Goal: Check status: Check status

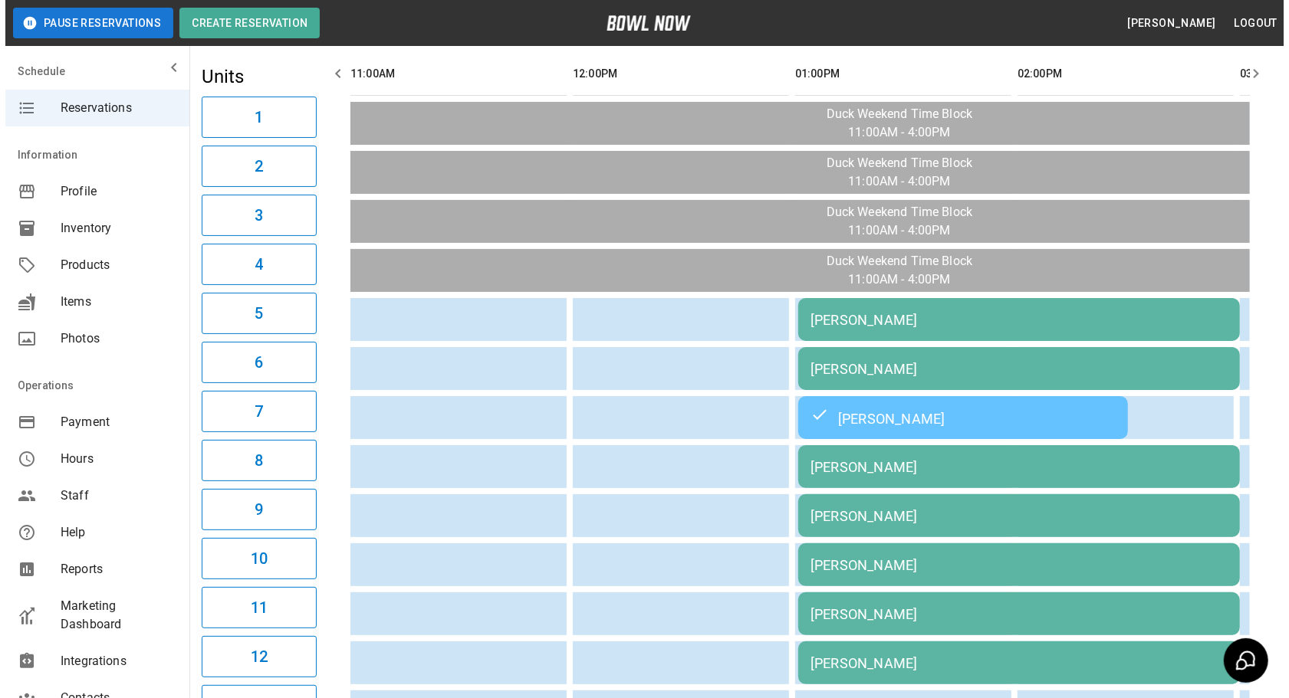
scroll to position [139, 0]
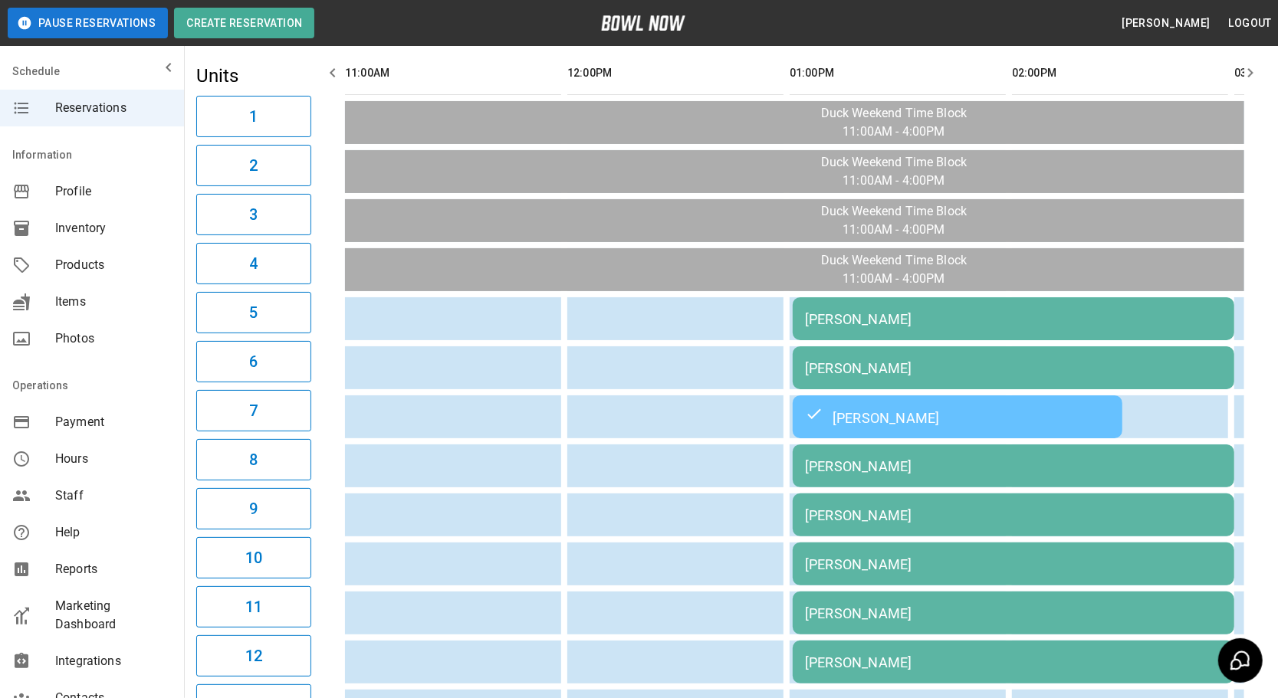
click at [892, 462] on div "[PERSON_NAME]" at bounding box center [1013, 466] width 417 height 16
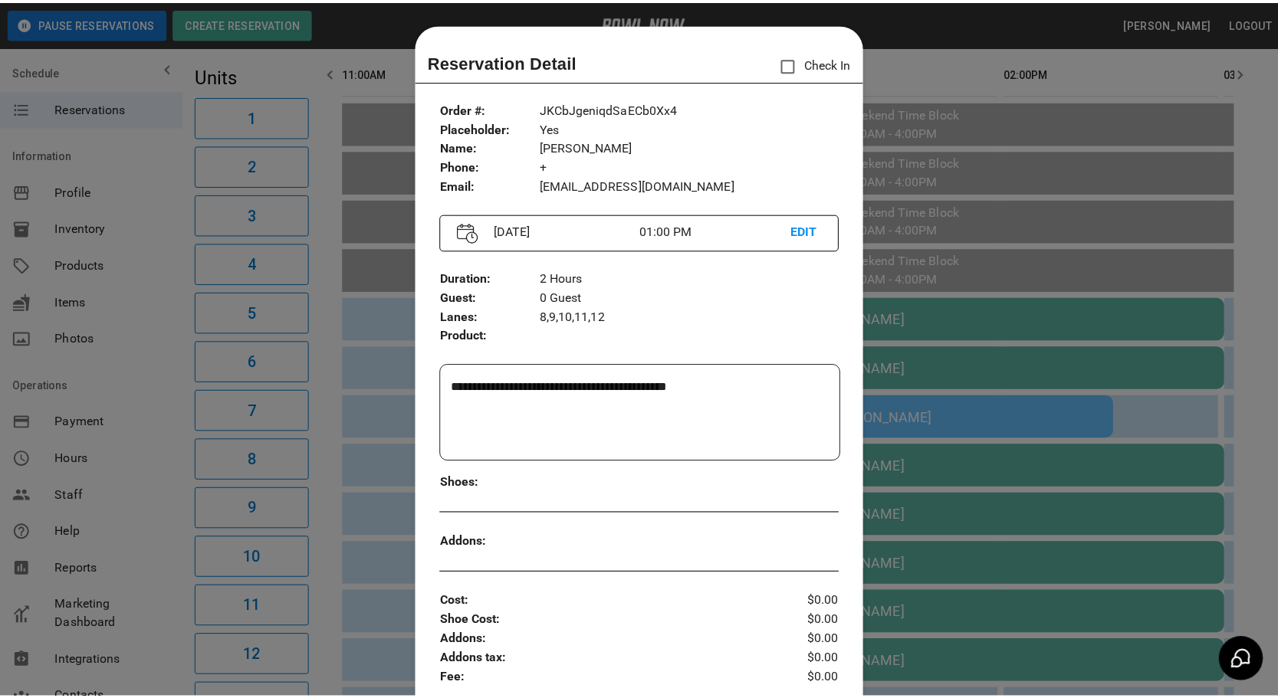
scroll to position [0, 0]
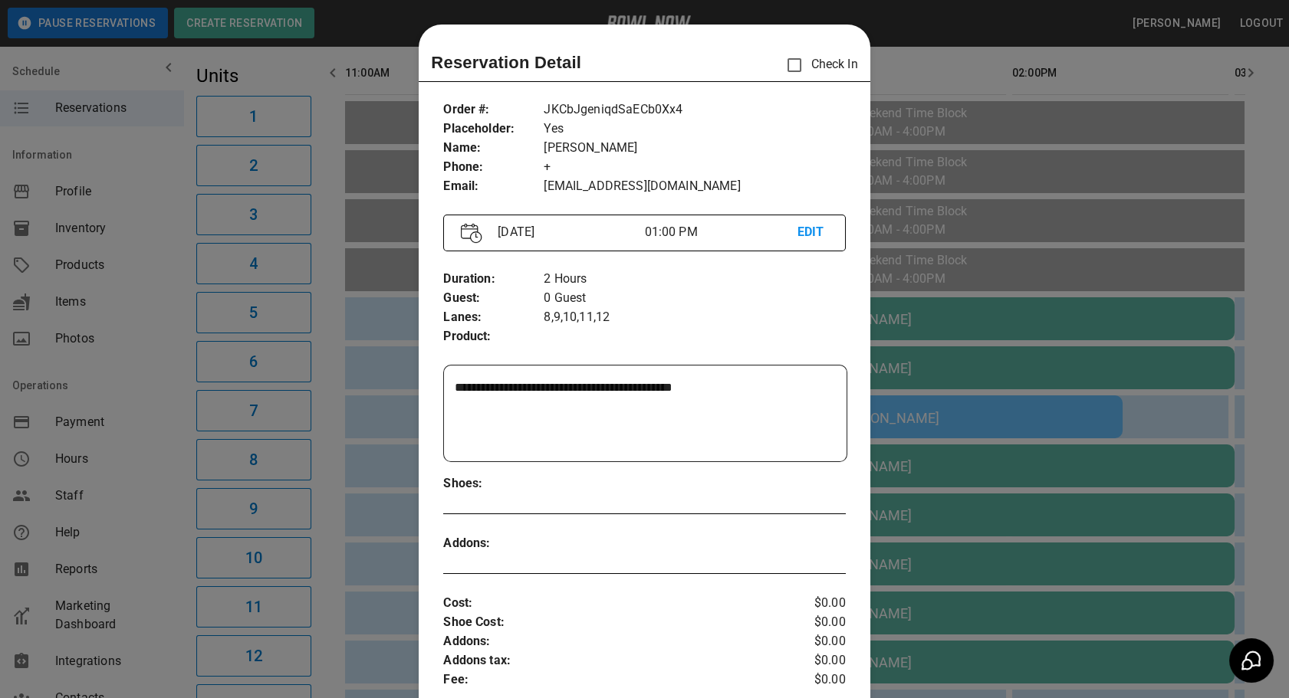
click at [1169, 409] on div at bounding box center [644, 349] width 1289 height 698
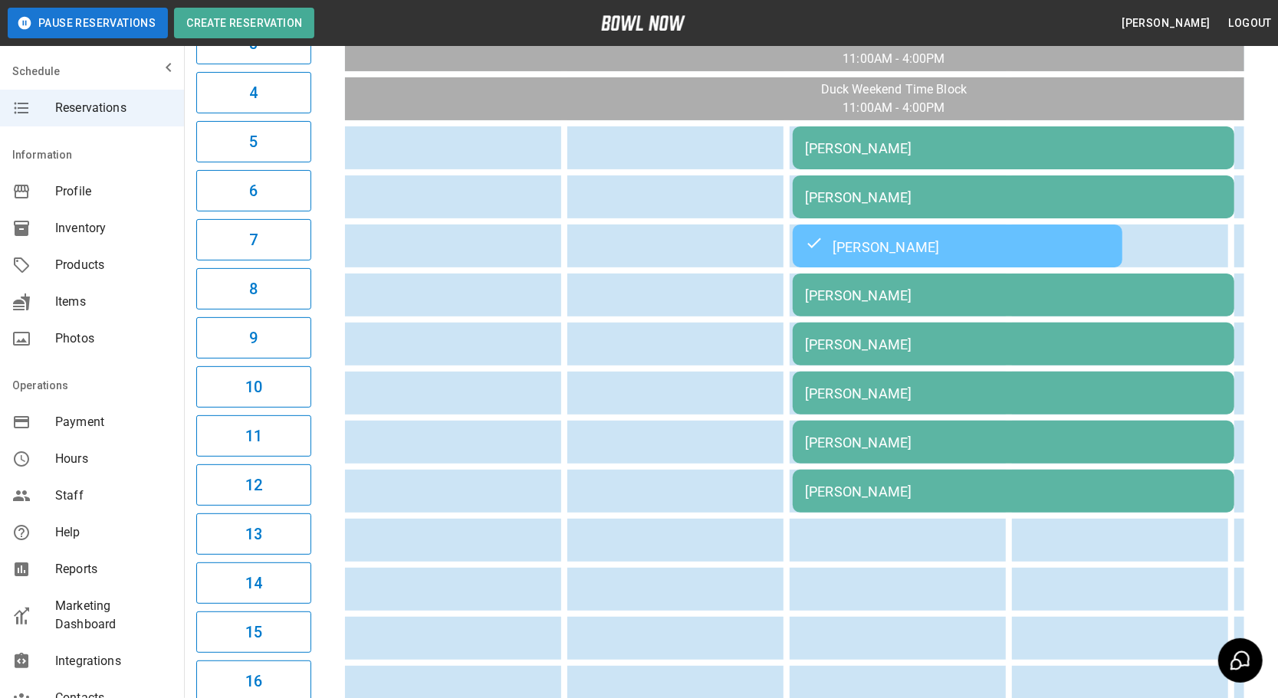
scroll to position [139, 0]
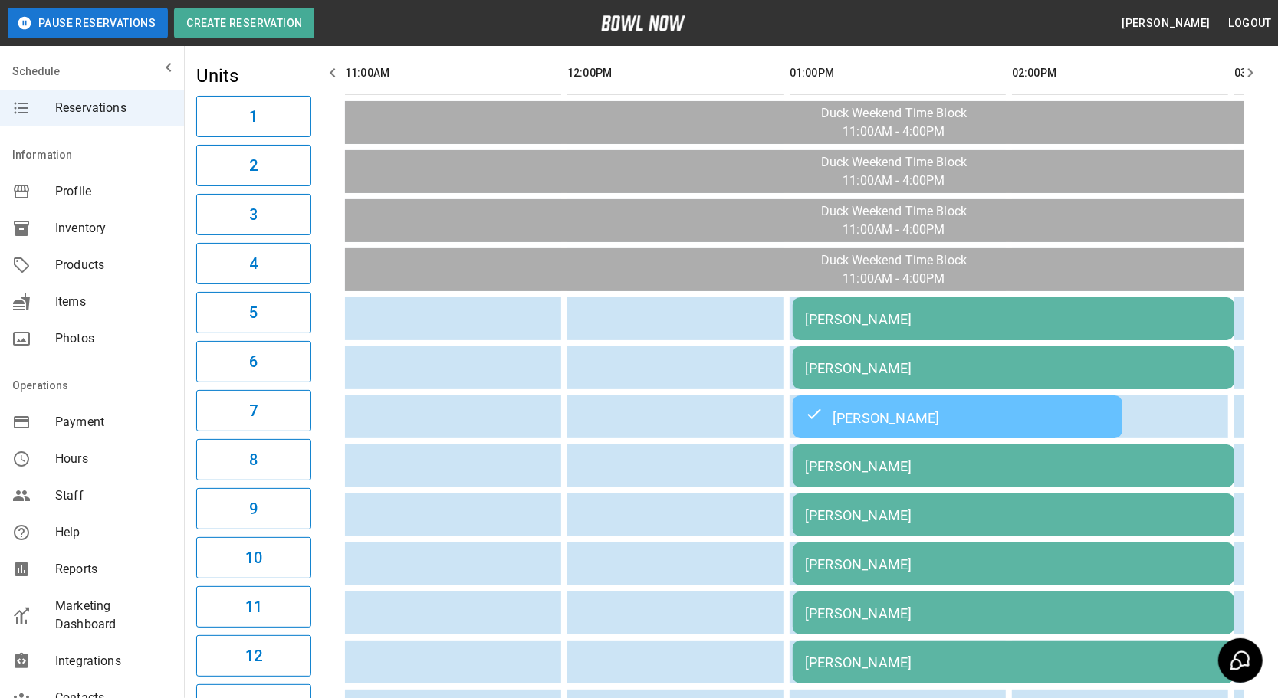
click at [1249, 69] on icon "button" at bounding box center [1250, 73] width 18 height 18
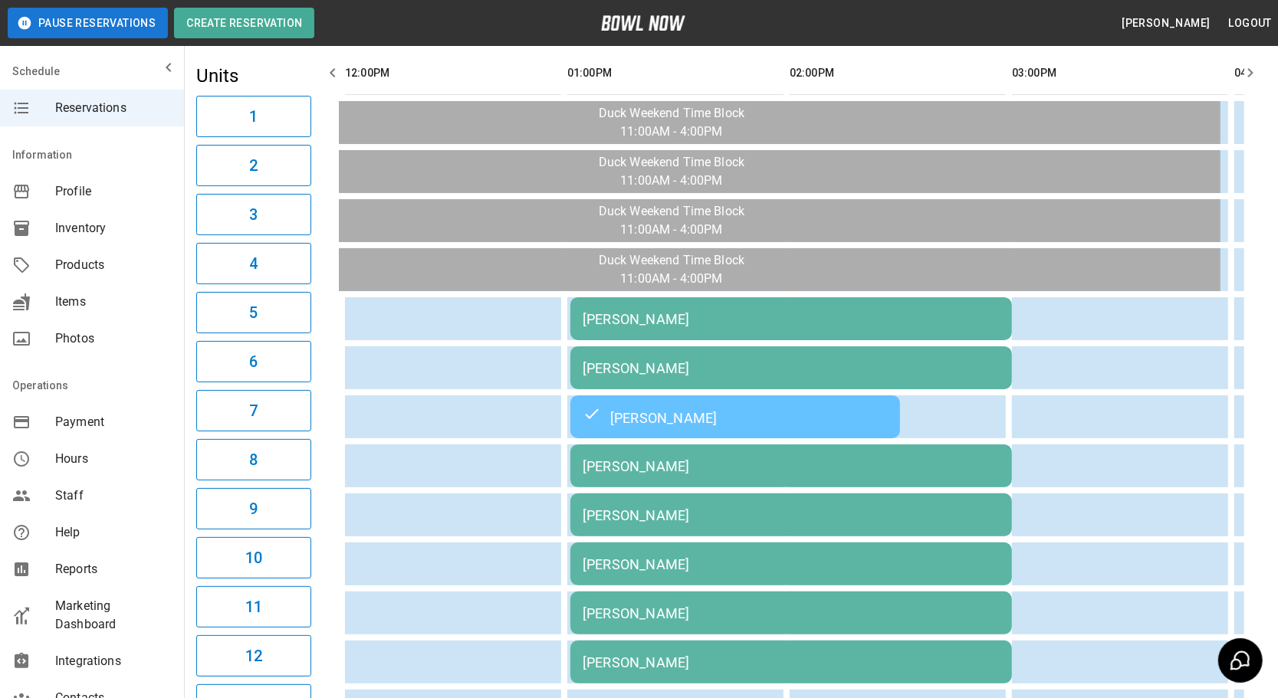
click at [1249, 69] on icon "button" at bounding box center [1250, 73] width 18 height 18
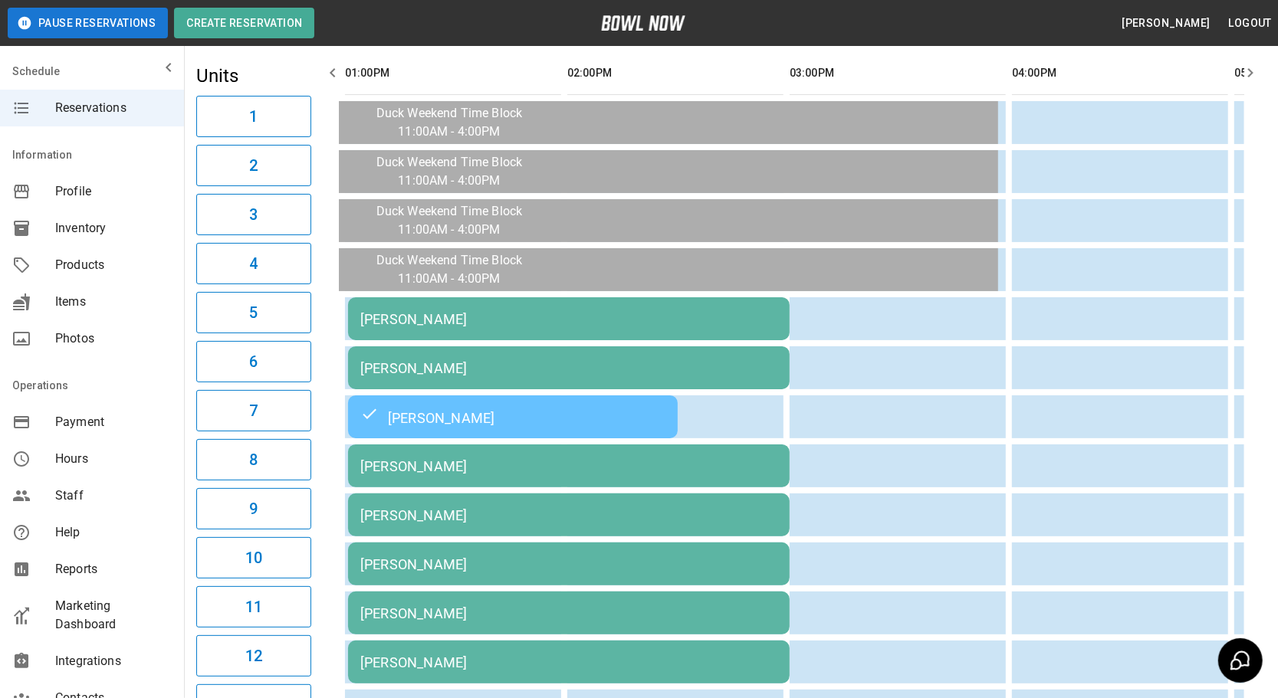
click at [1249, 69] on icon "button" at bounding box center [1250, 73] width 18 height 18
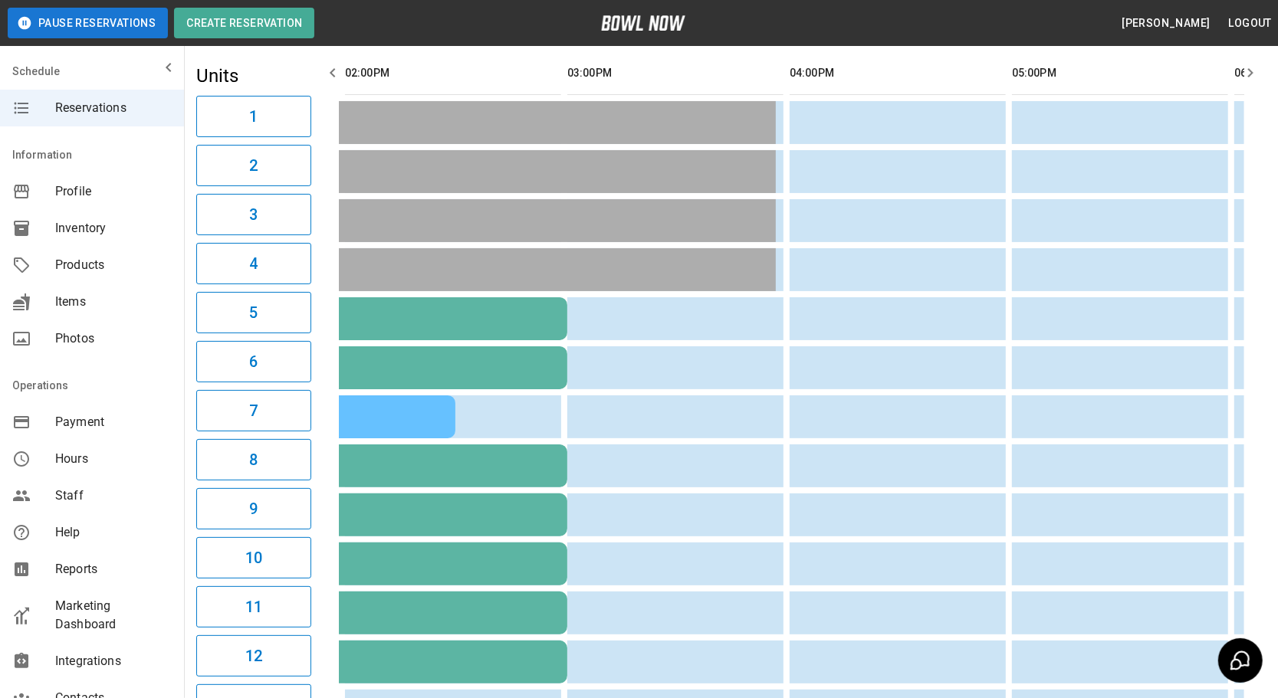
click at [1249, 69] on icon "button" at bounding box center [1250, 73] width 18 height 18
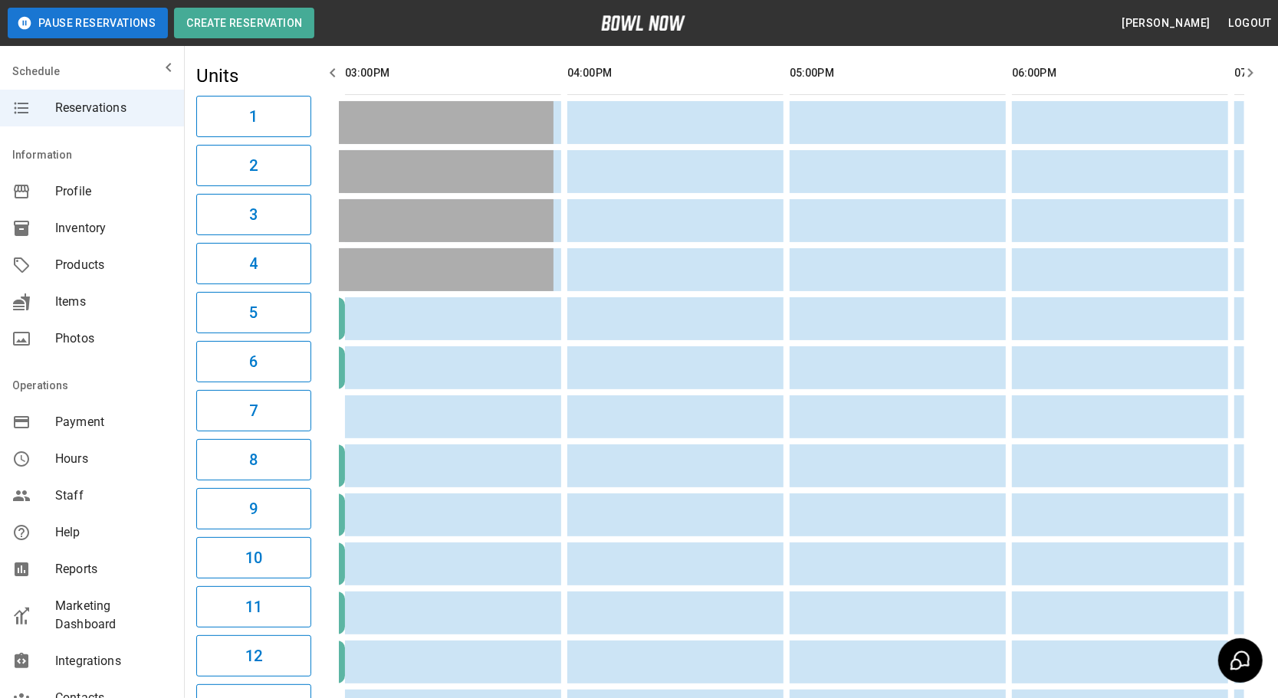
click at [1249, 69] on icon "button" at bounding box center [1250, 73] width 18 height 18
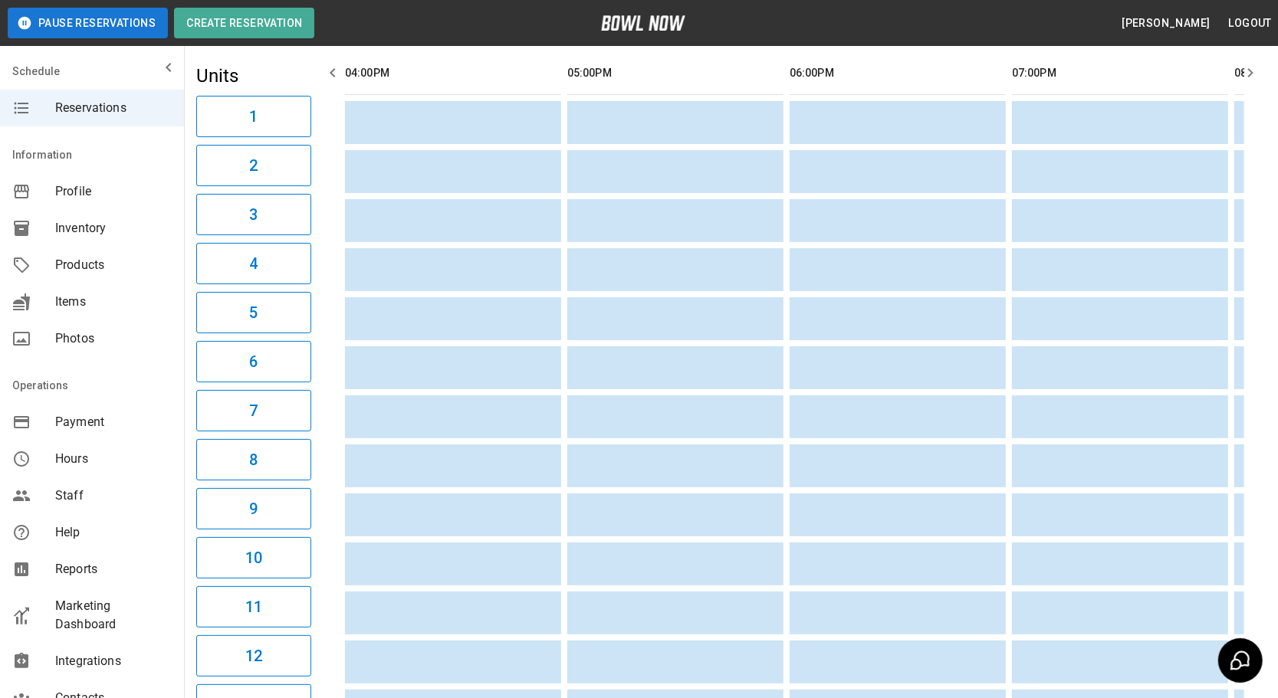
click at [1249, 69] on icon "button" at bounding box center [1250, 73] width 18 height 18
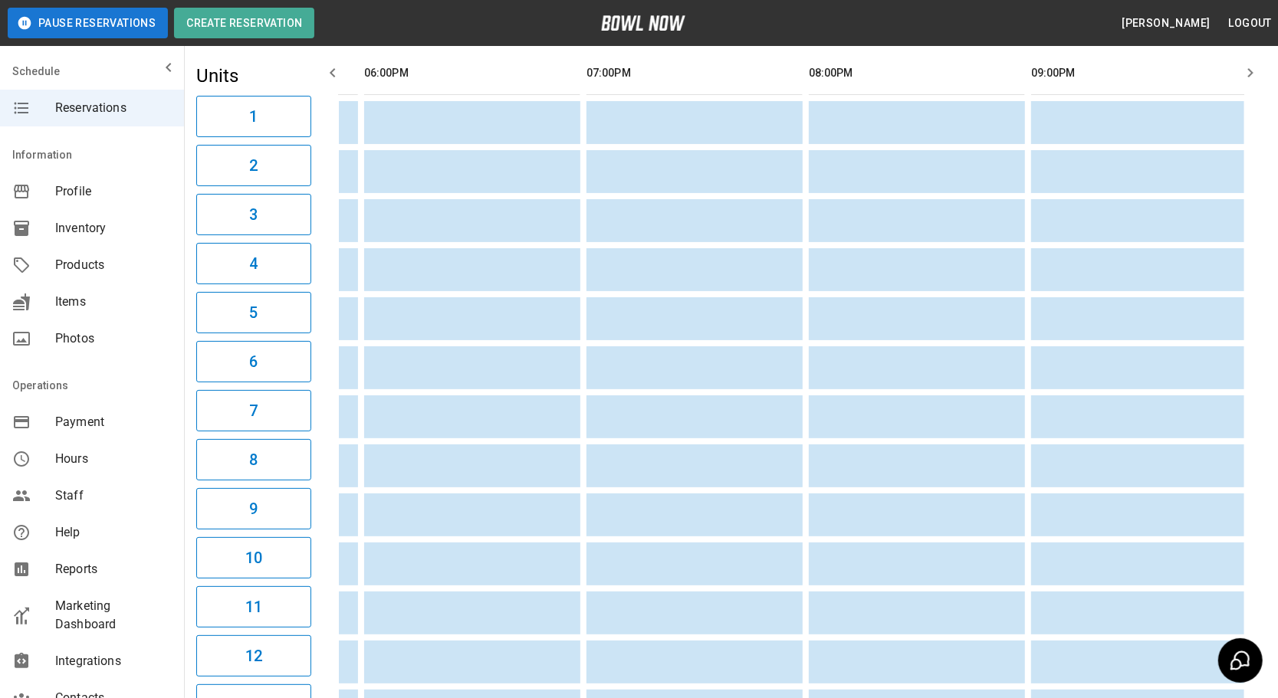
click at [322, 68] on button "button" at bounding box center [332, 72] width 31 height 31
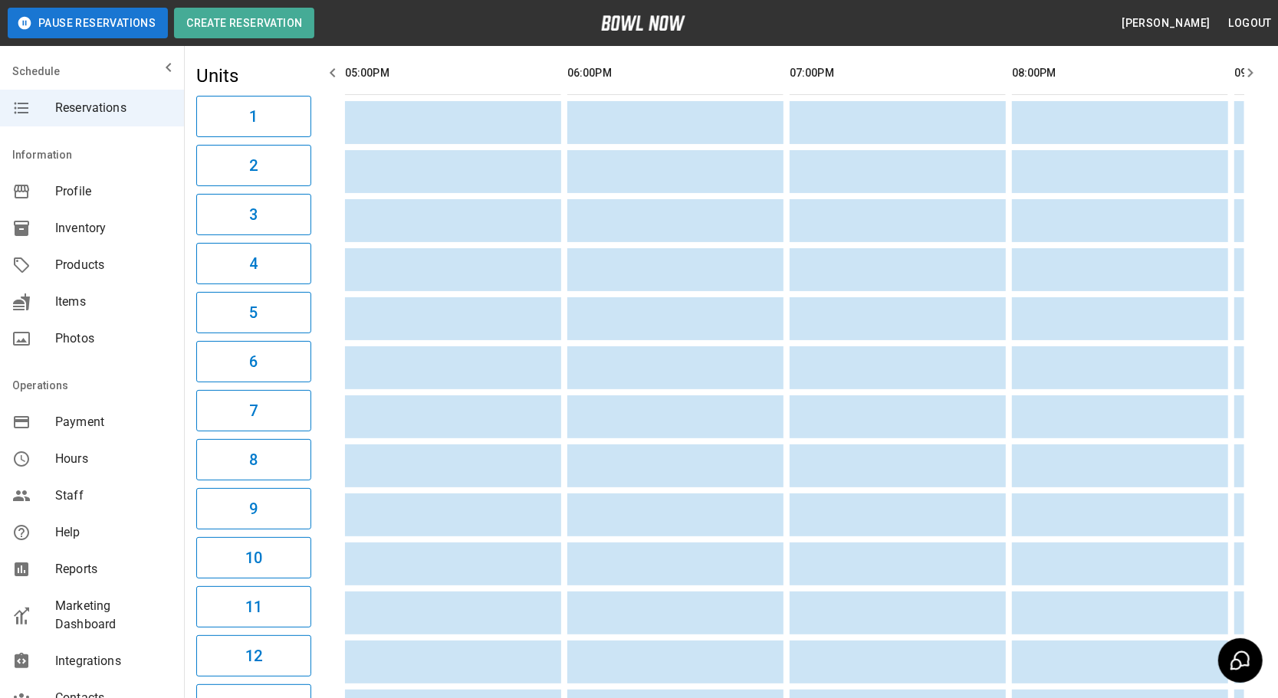
click at [322, 68] on button "button" at bounding box center [332, 72] width 31 height 31
click at [328, 67] on icon "button" at bounding box center [333, 73] width 18 height 18
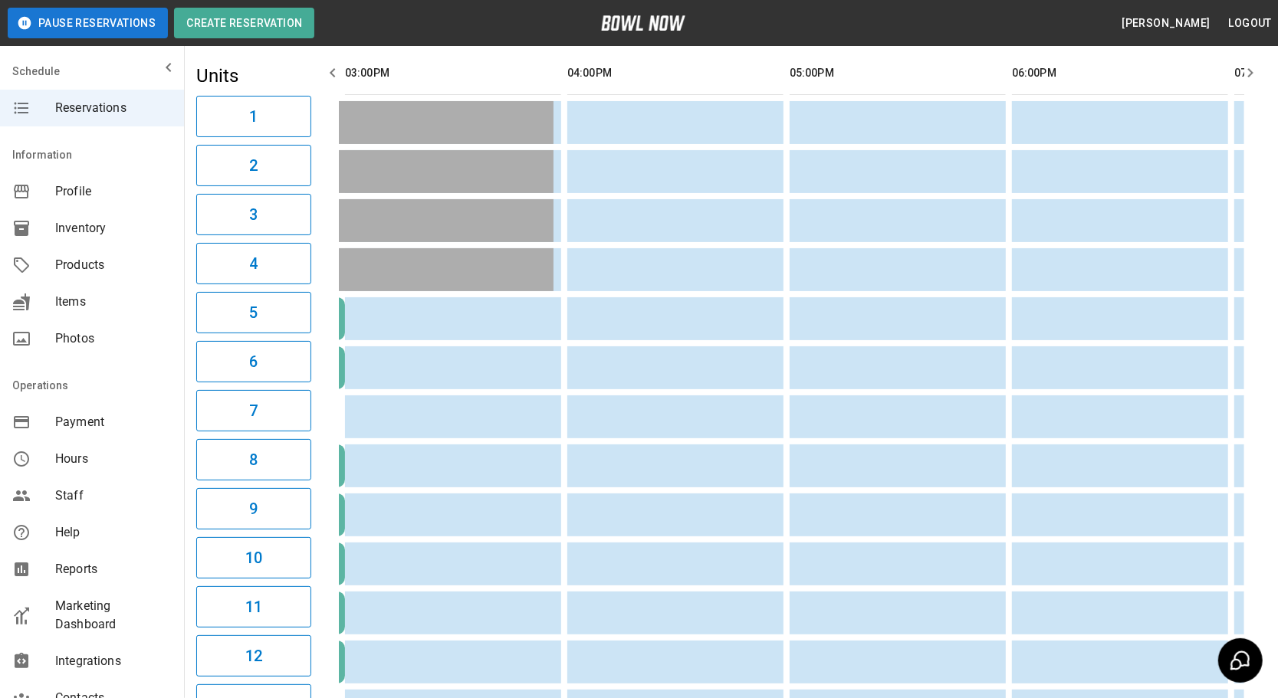
click at [328, 67] on icon "button" at bounding box center [333, 73] width 18 height 18
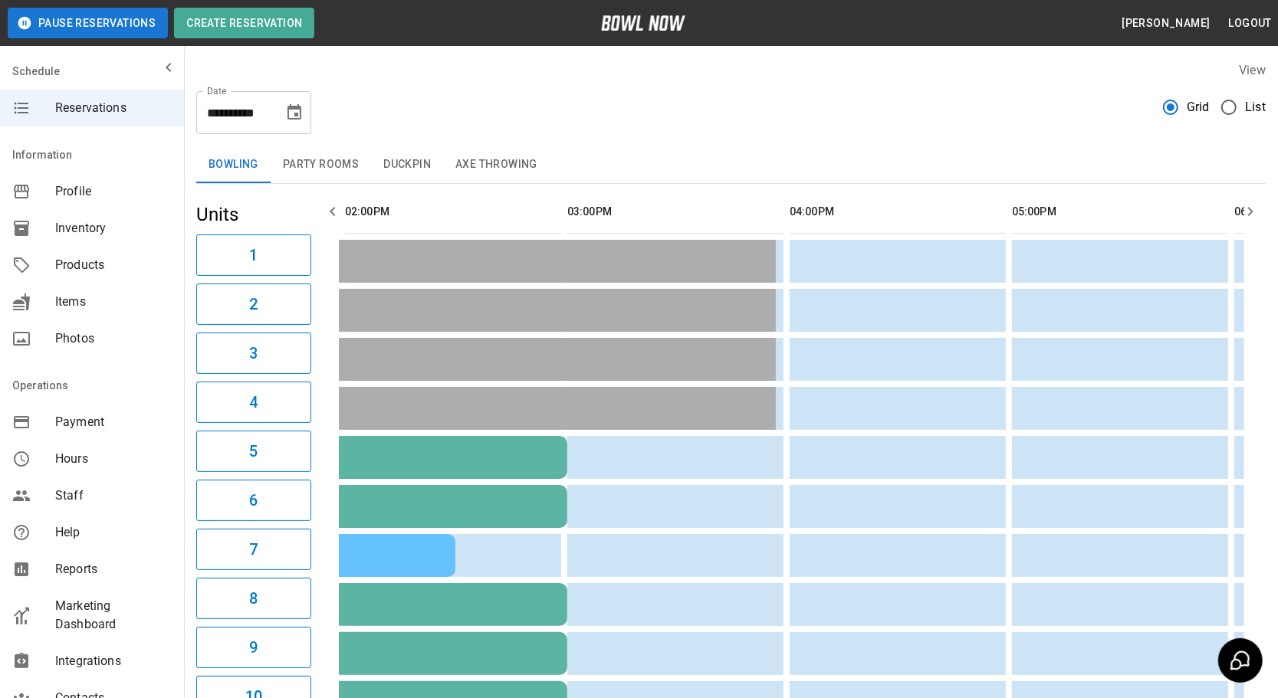
click at [341, 212] on icon "button" at bounding box center [333, 211] width 18 height 18
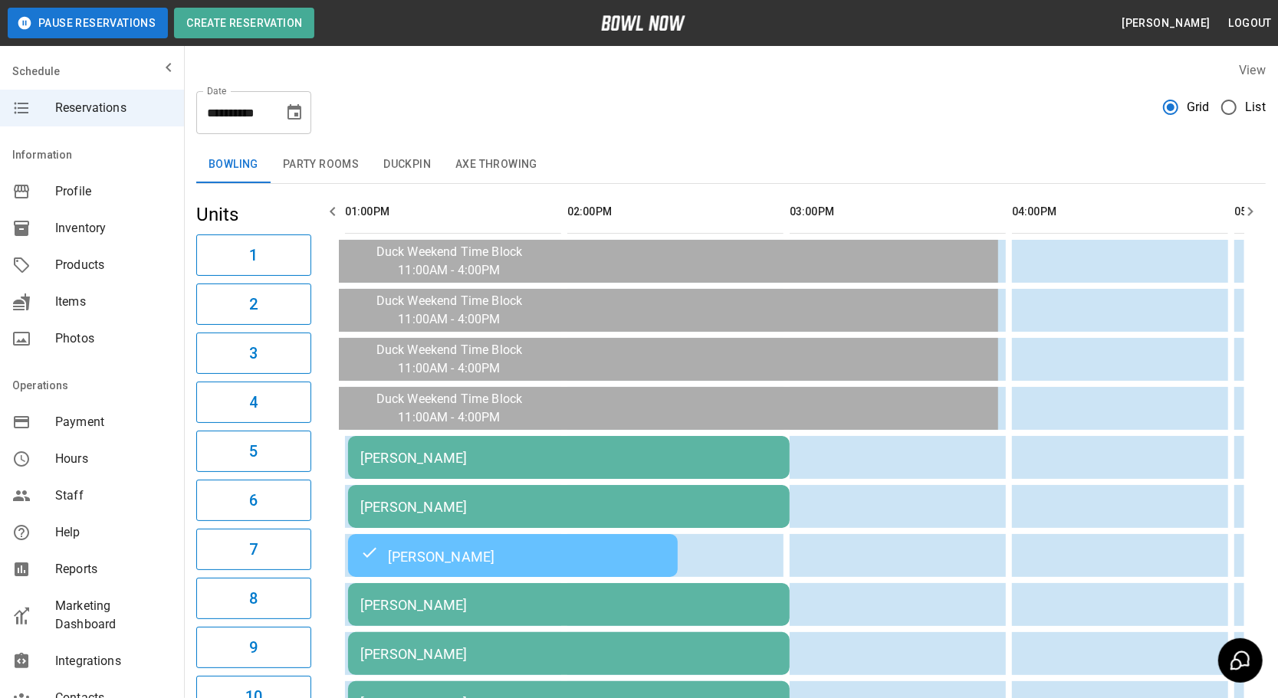
click at [341, 212] on icon "button" at bounding box center [333, 211] width 18 height 18
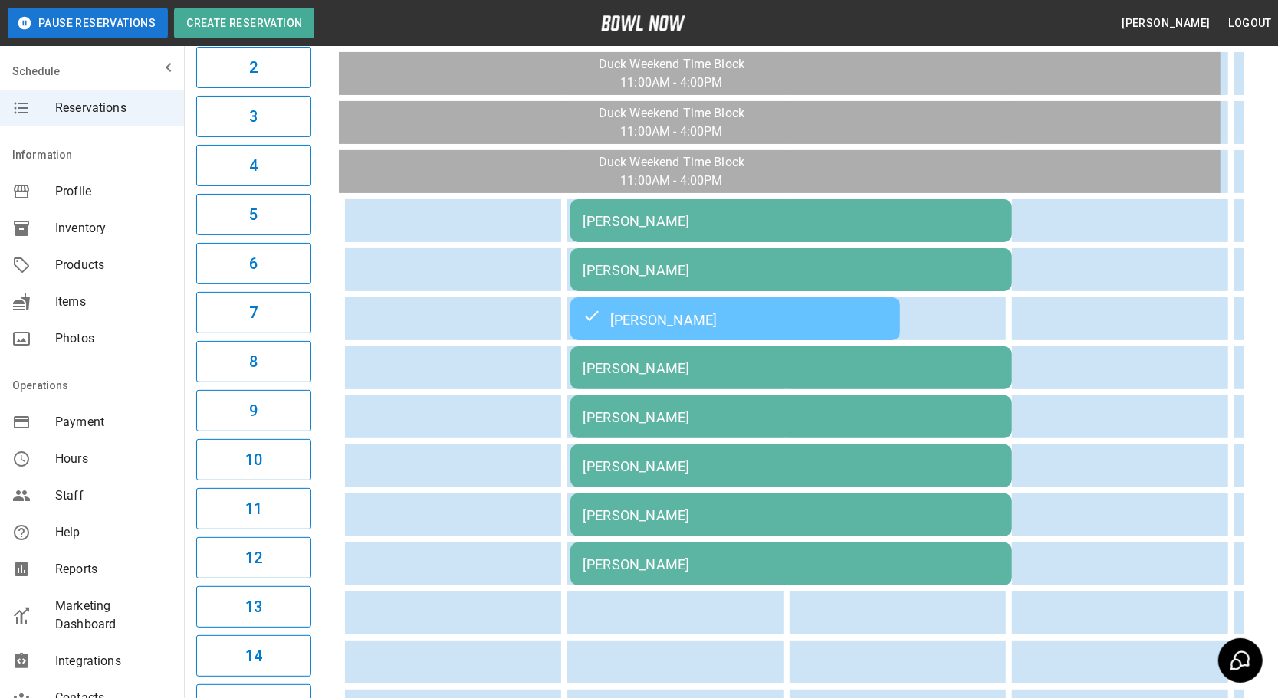
click at [605, 213] on div "[PERSON_NAME]" at bounding box center [791, 221] width 417 height 16
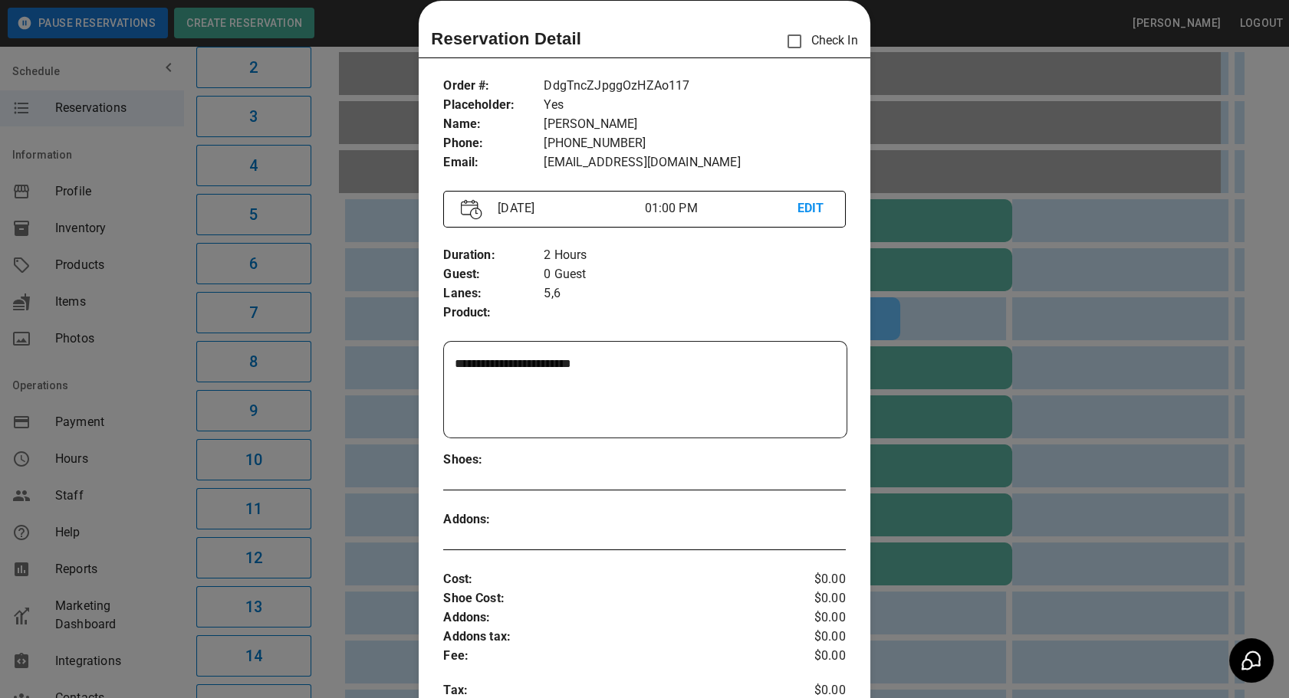
click at [1086, 216] on div at bounding box center [644, 349] width 1289 height 698
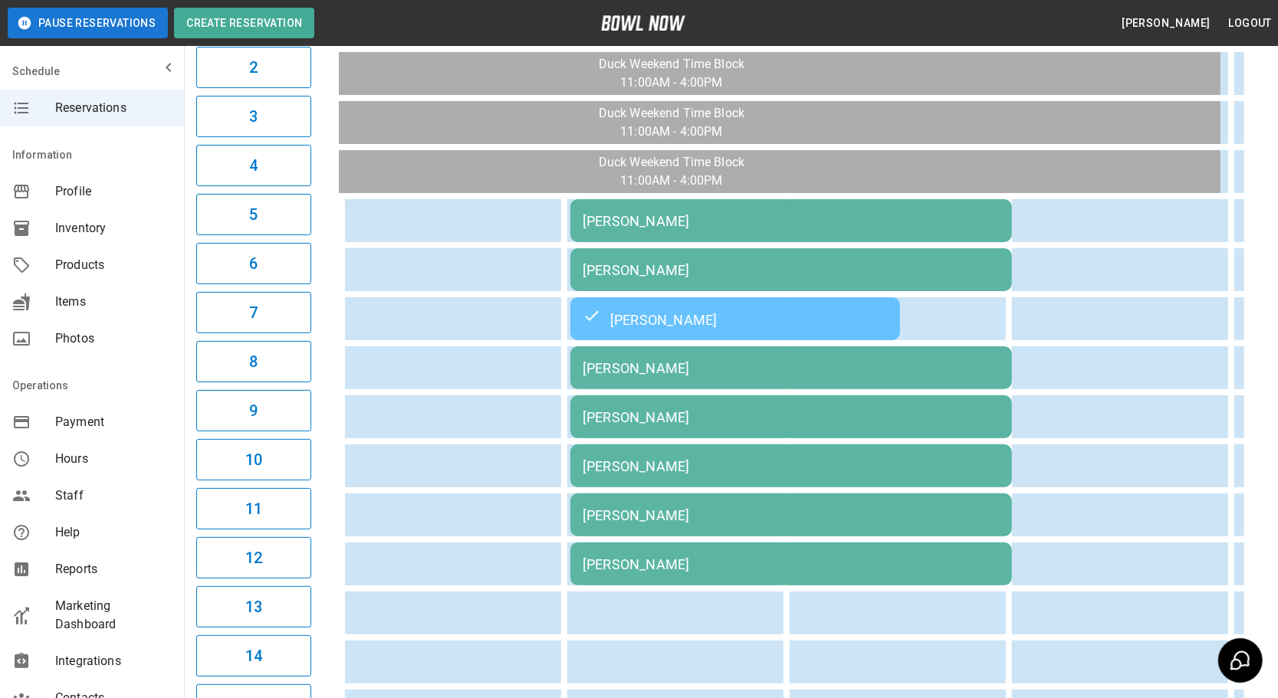
click at [649, 310] on div "[PERSON_NAME]" at bounding box center [735, 319] width 305 height 18
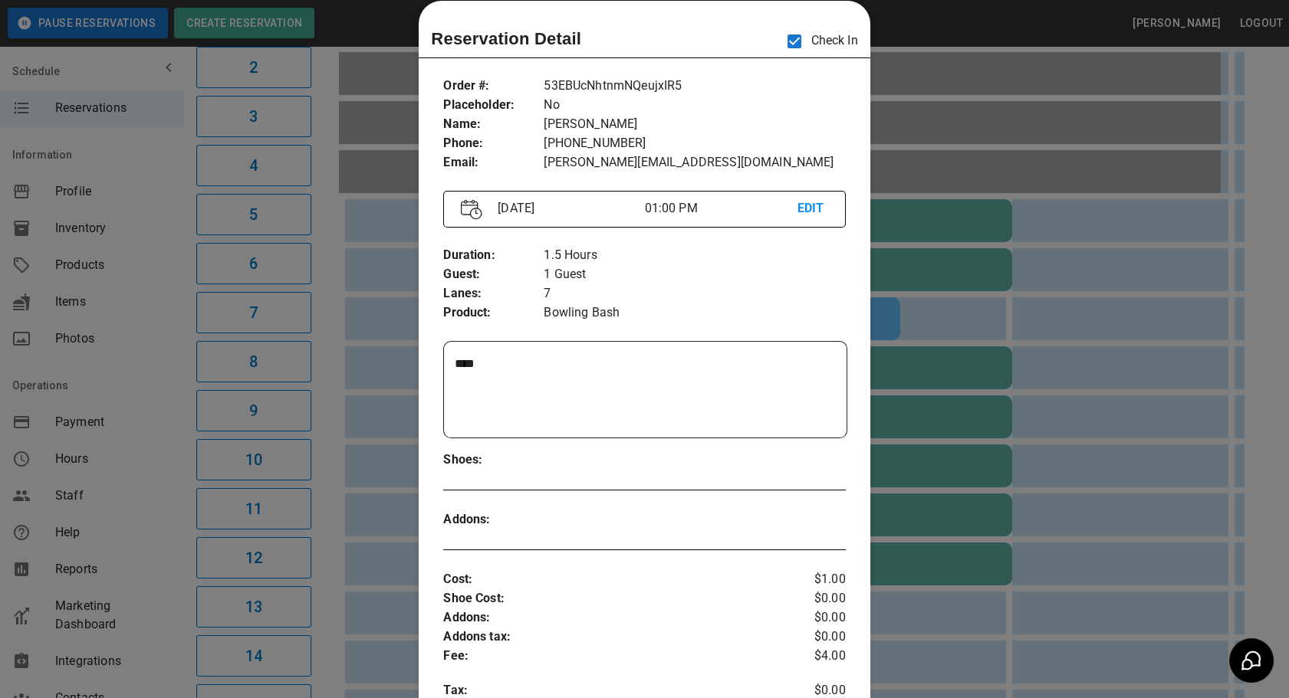
click at [1262, 330] on div at bounding box center [644, 349] width 1289 height 698
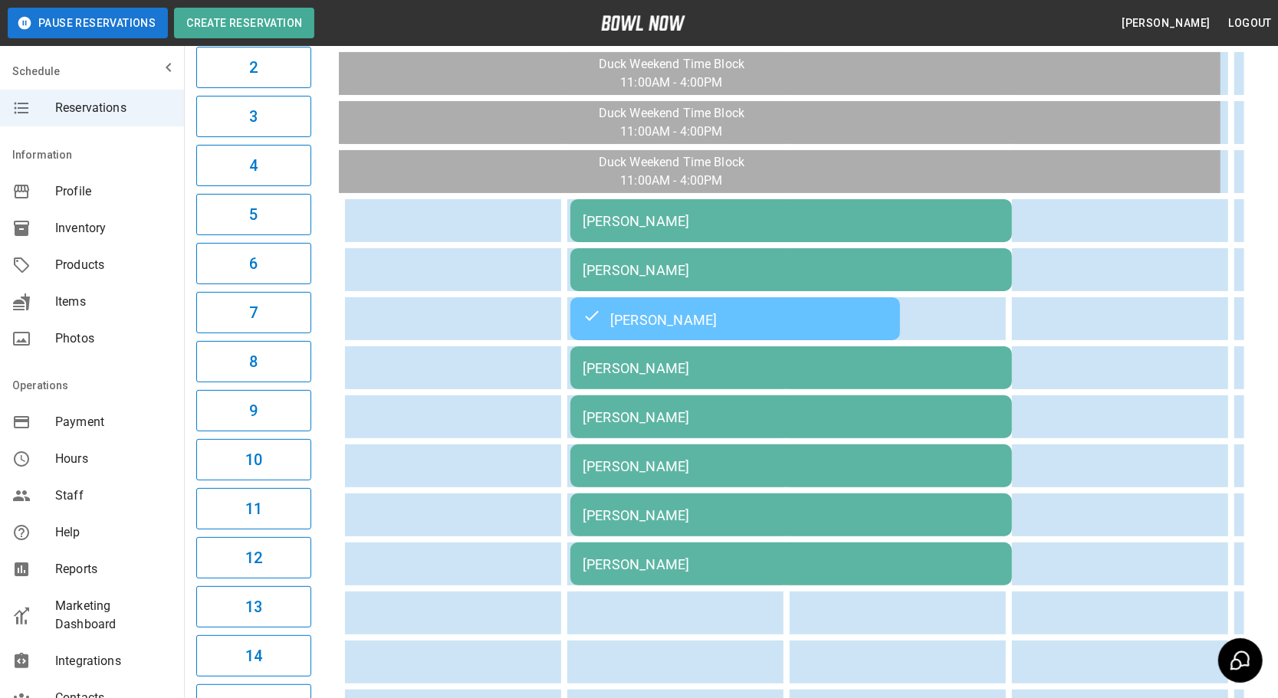
click at [769, 314] on div "[PERSON_NAME]" at bounding box center [735, 319] width 305 height 18
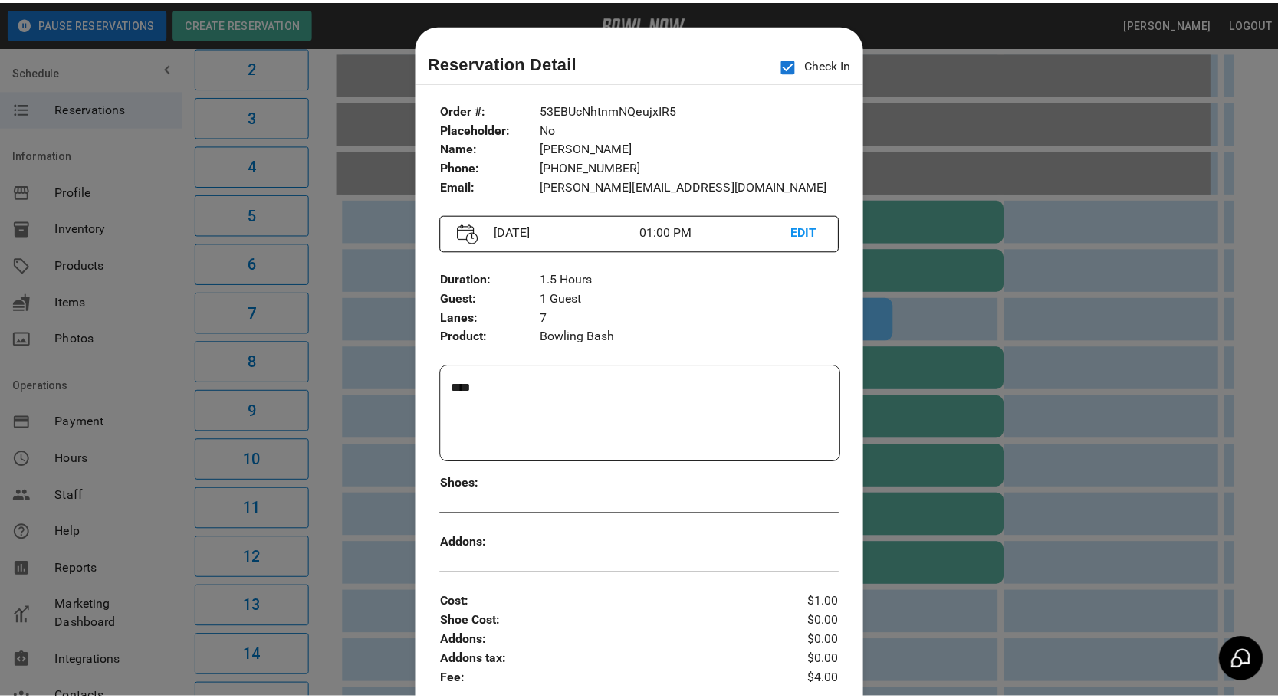
scroll to position [24, 0]
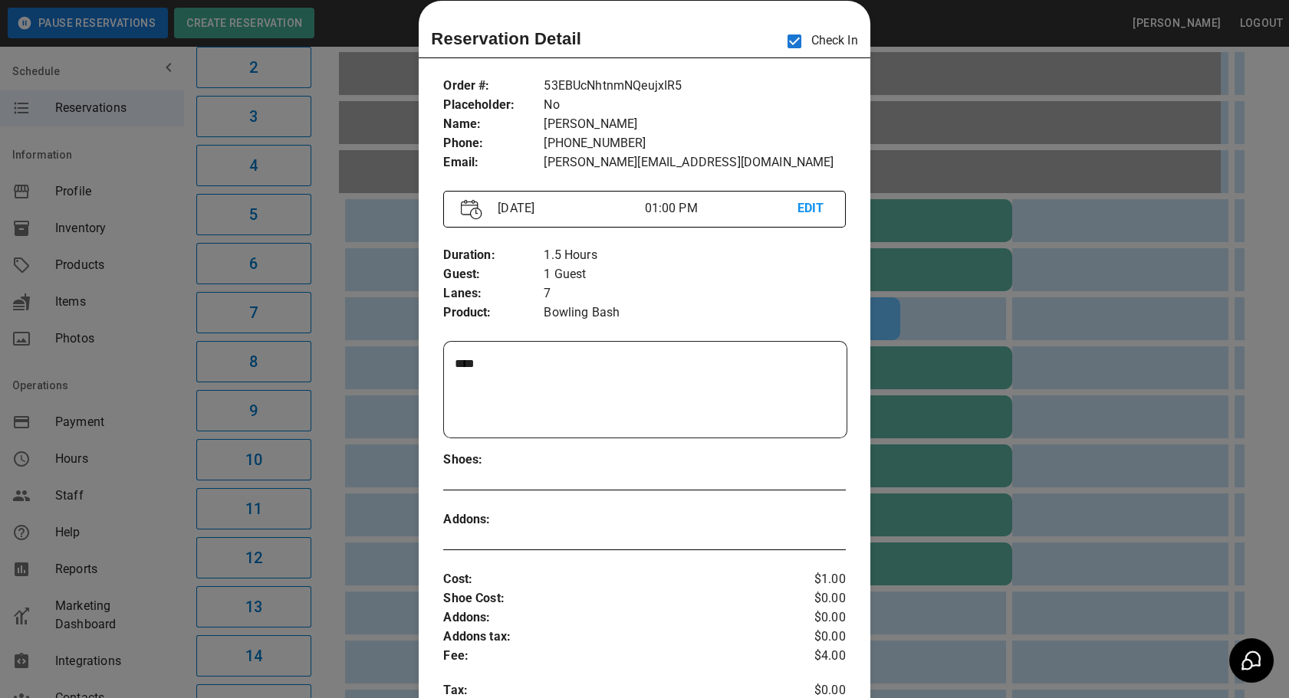
click at [1257, 352] on div at bounding box center [644, 349] width 1289 height 698
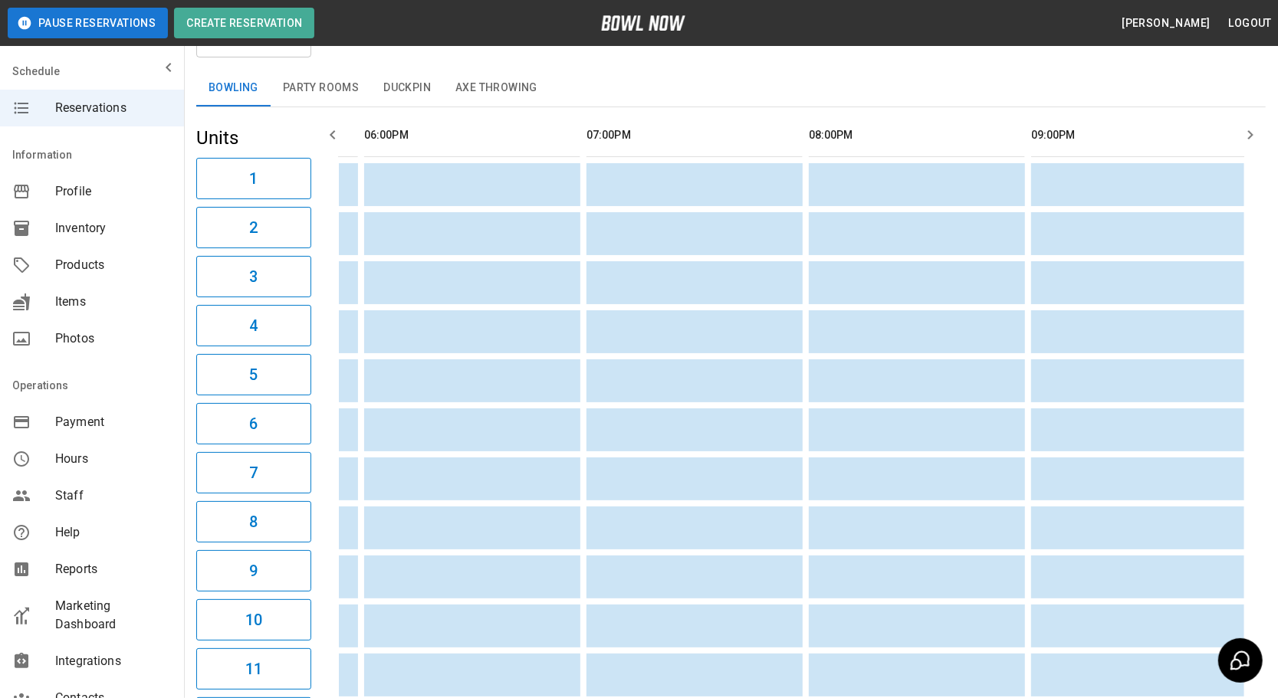
scroll to position [0, 1404]
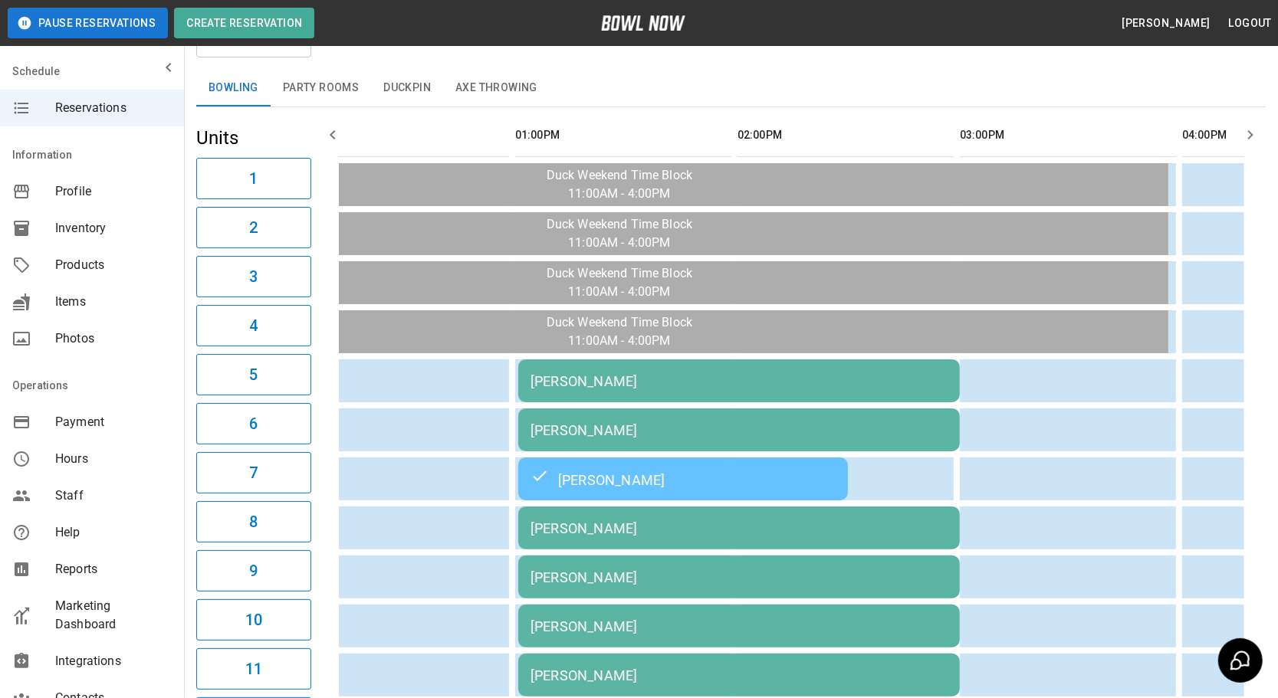
click at [416, 97] on button "Duckpin" at bounding box center [407, 88] width 72 height 37
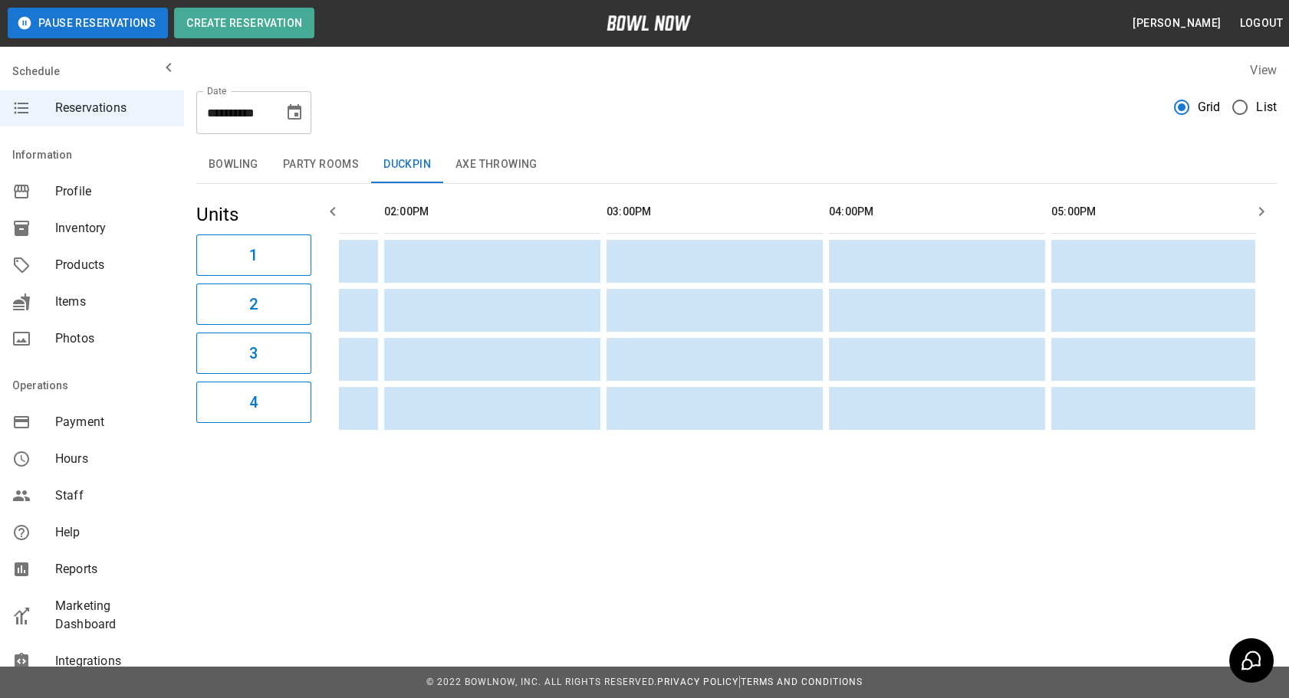
click at [509, 156] on button "Axe Throwing" at bounding box center [496, 164] width 107 height 37
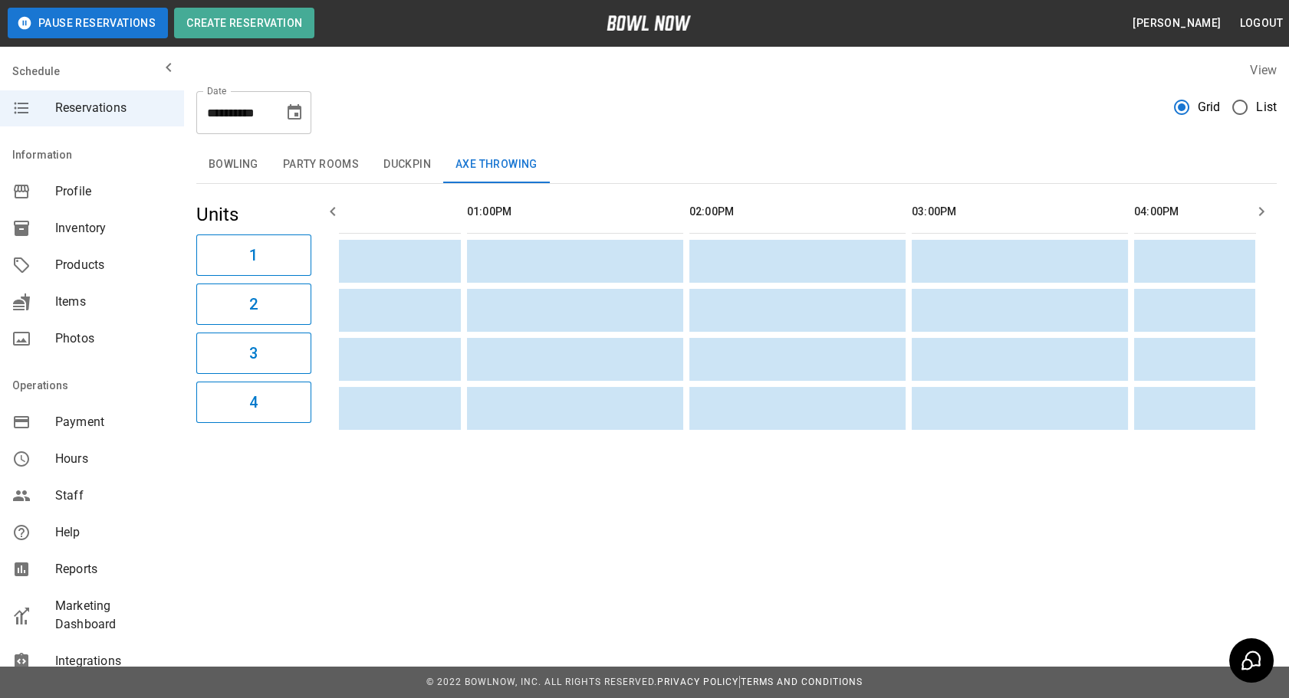
click at [232, 176] on button "Bowling" at bounding box center [233, 164] width 74 height 37
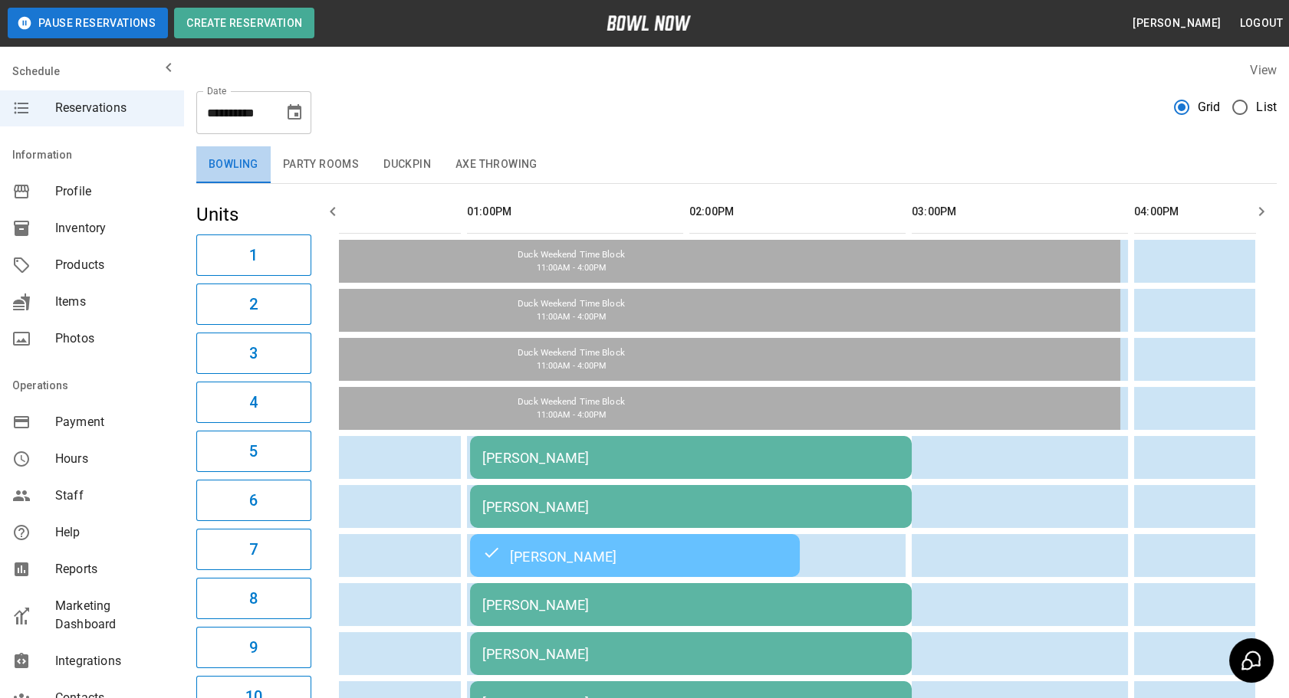
click at [244, 148] on button "Bowling" at bounding box center [233, 164] width 74 height 37
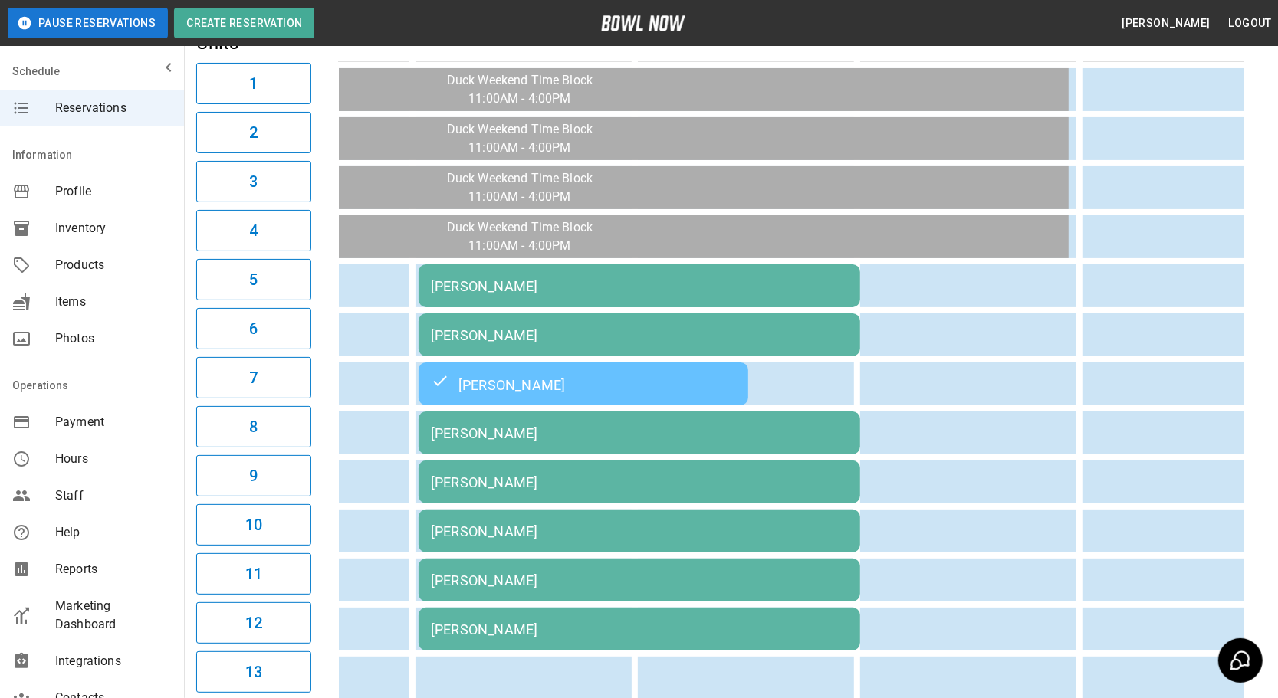
click at [846, 277] on td "[PERSON_NAME]" at bounding box center [640, 285] width 442 height 43
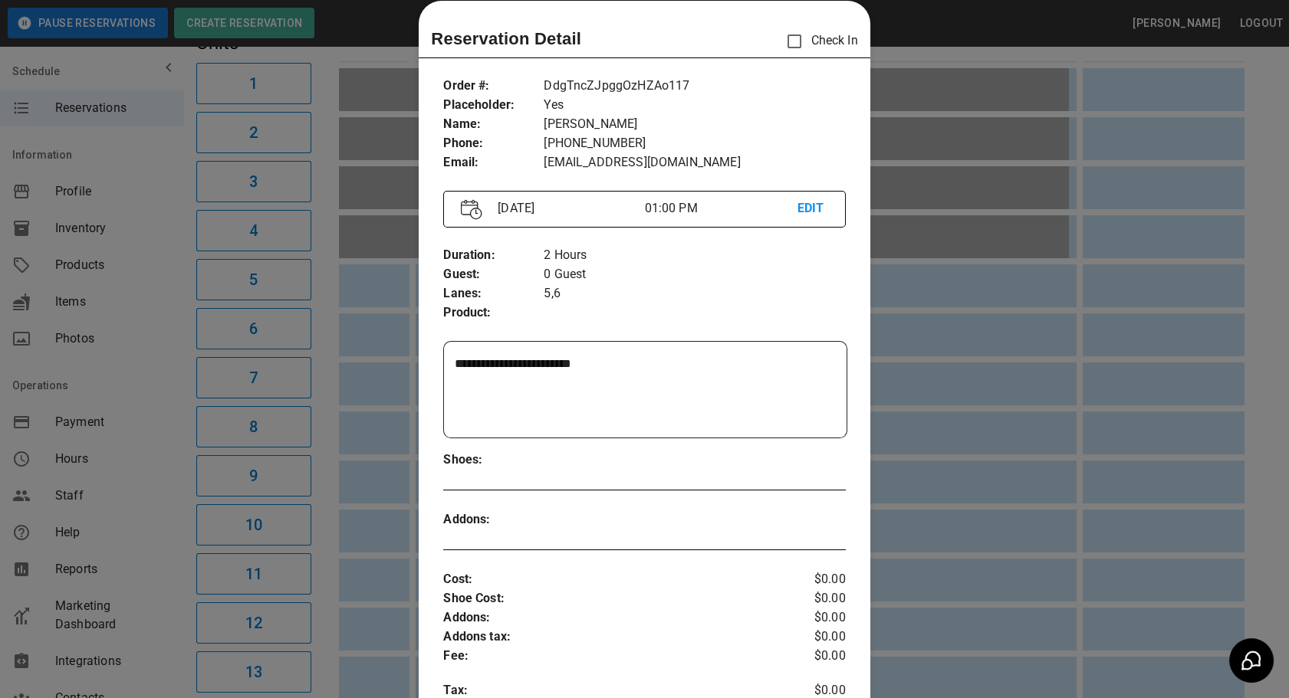
click at [920, 348] on div at bounding box center [644, 349] width 1289 height 698
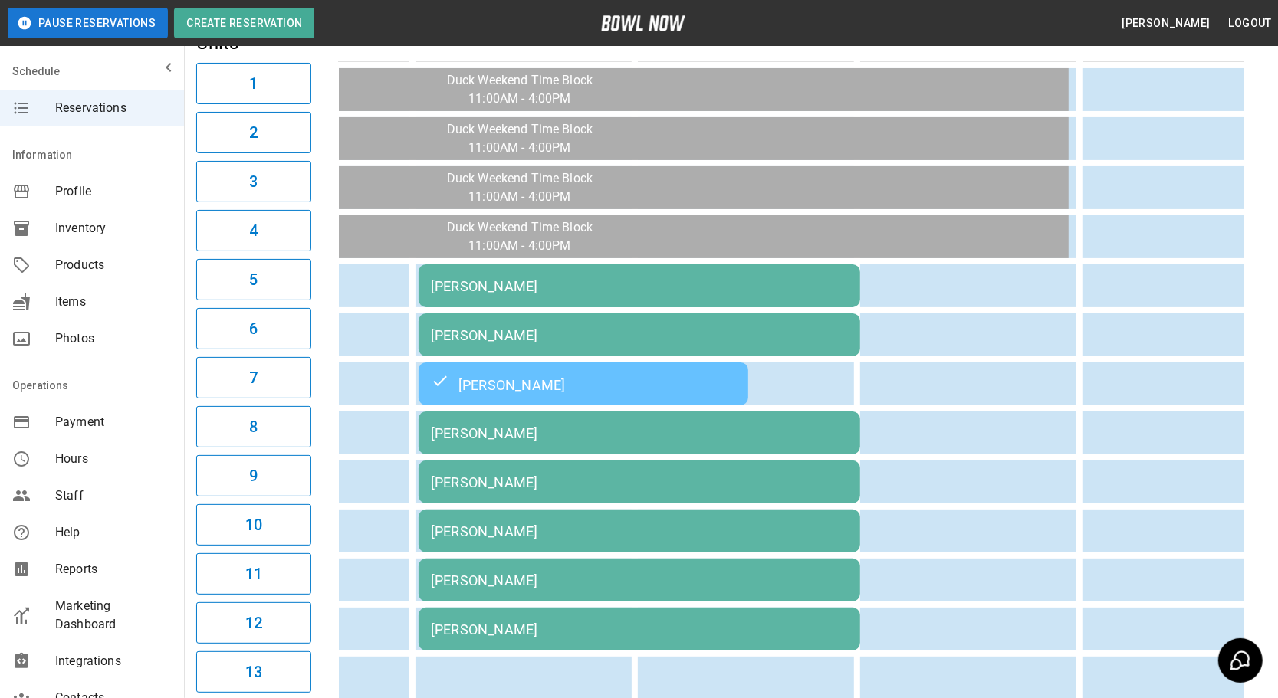
click at [715, 412] on td "[PERSON_NAME]" at bounding box center [640, 433] width 442 height 43
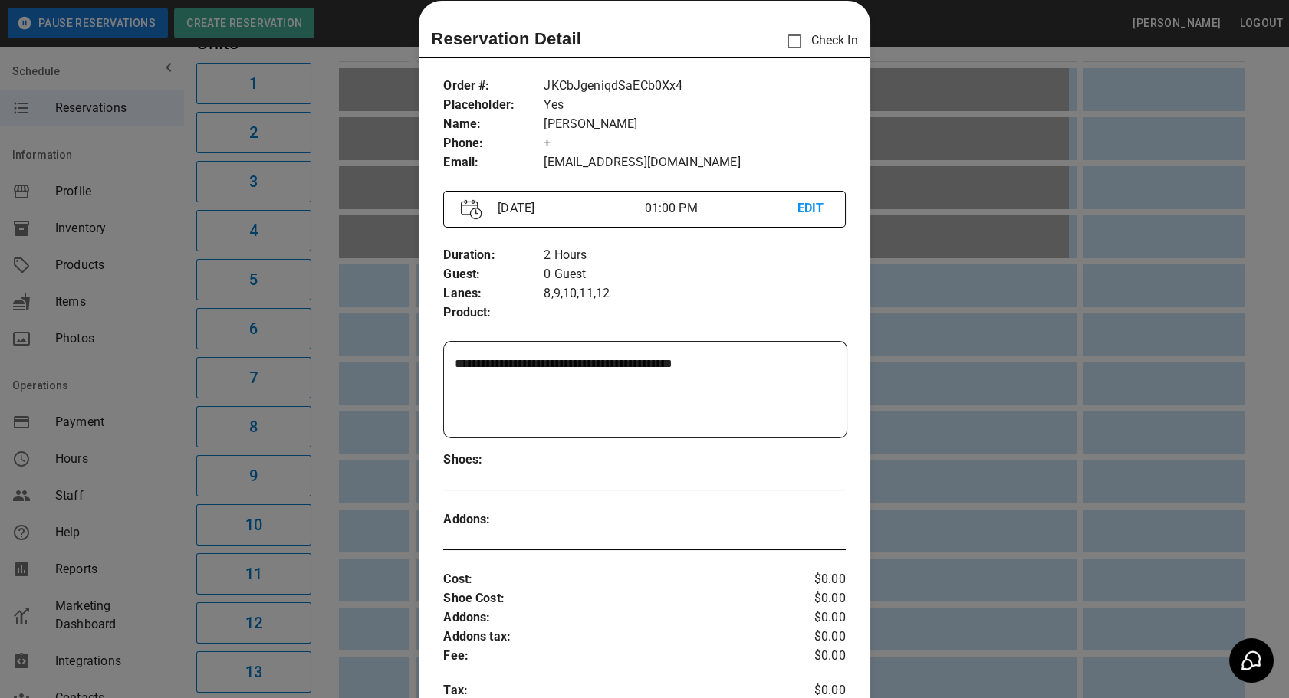
click at [1049, 244] on div at bounding box center [644, 349] width 1289 height 698
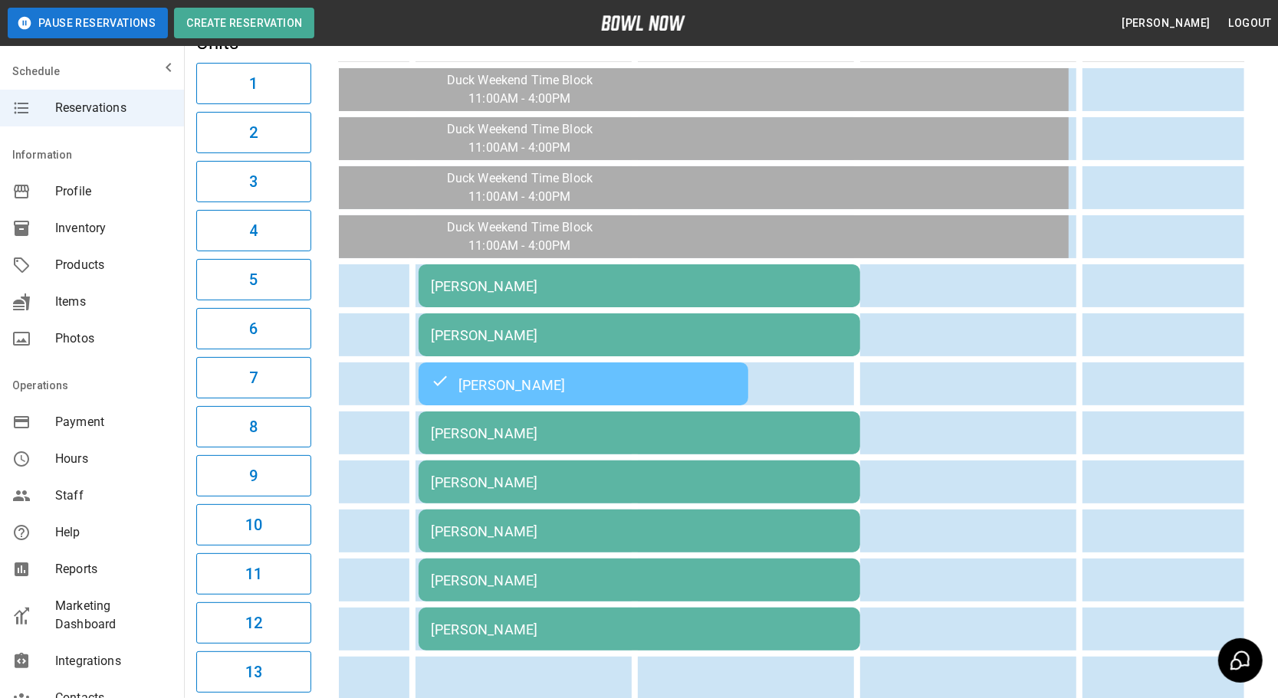
click at [675, 386] on div "[PERSON_NAME]" at bounding box center [583, 384] width 305 height 18
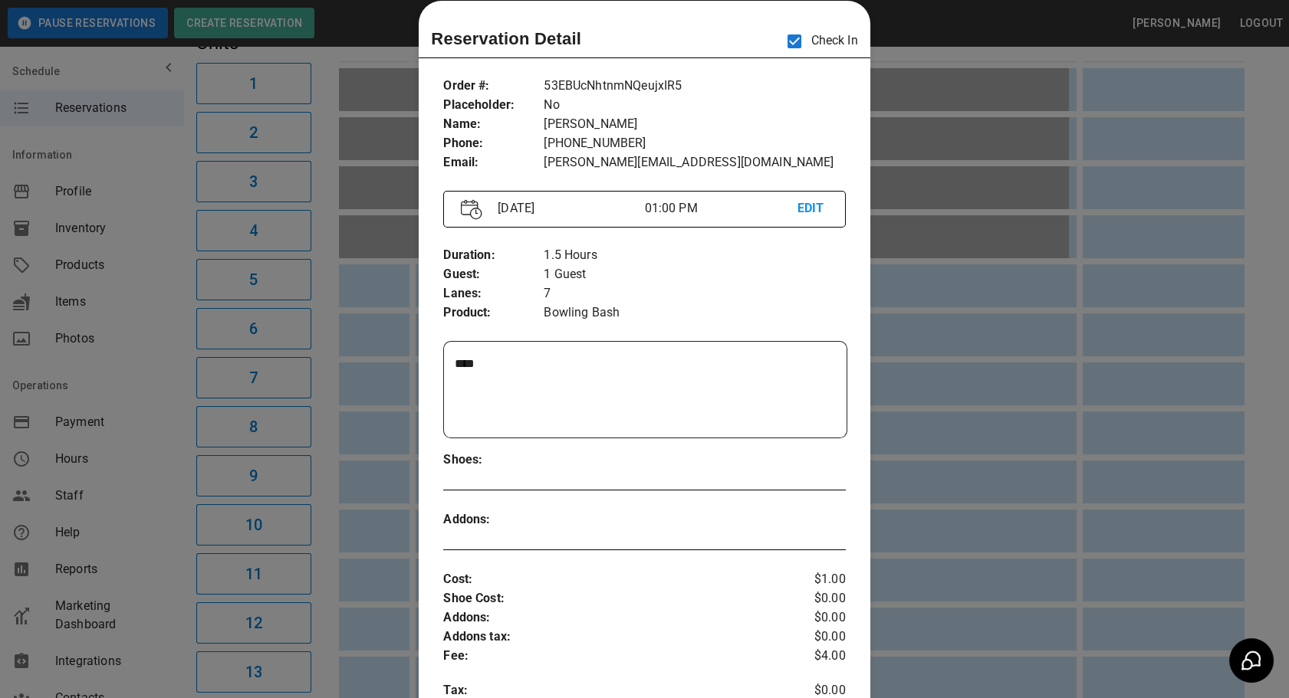
click at [1142, 477] on div at bounding box center [644, 349] width 1289 height 698
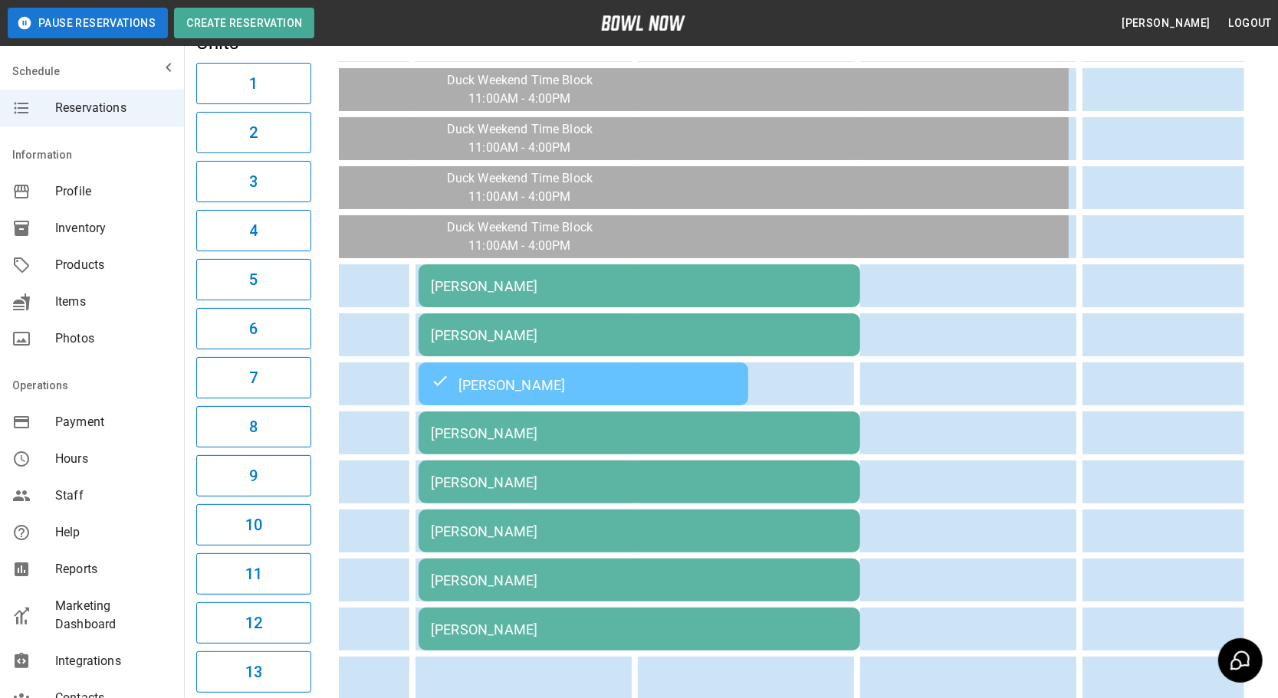
click at [695, 426] on div "[PERSON_NAME]" at bounding box center [639, 433] width 417 height 16
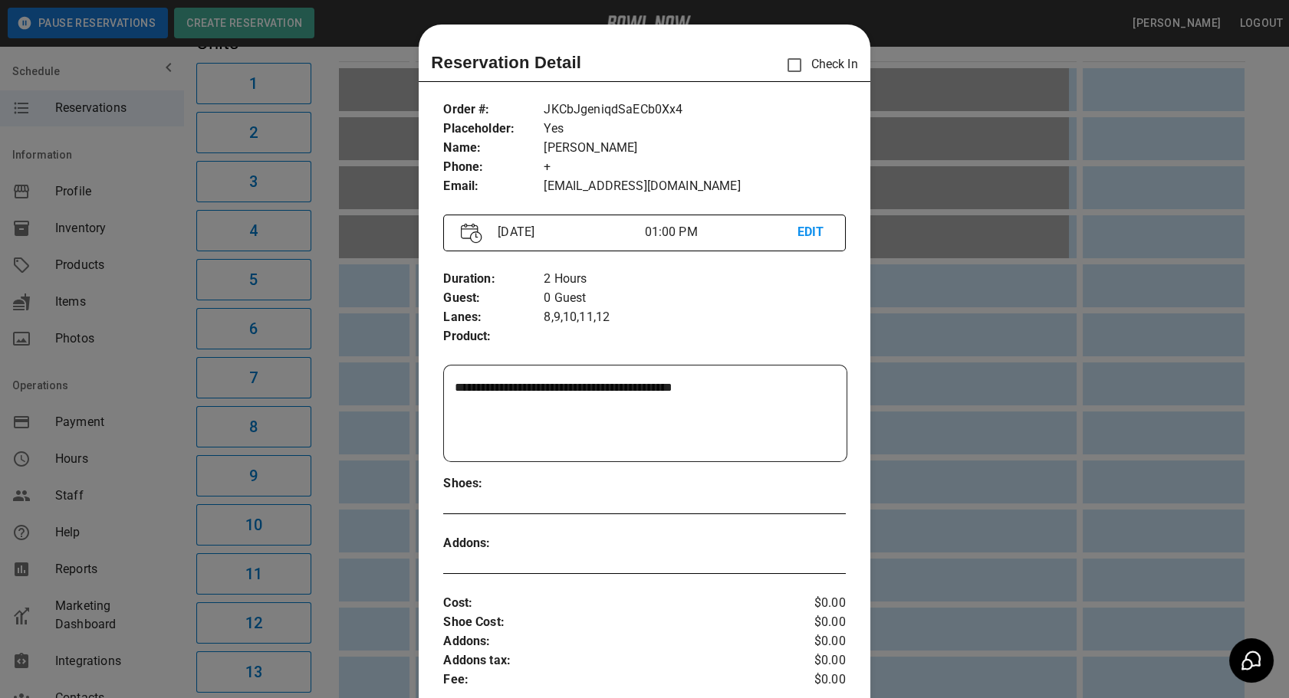
scroll to position [24, 0]
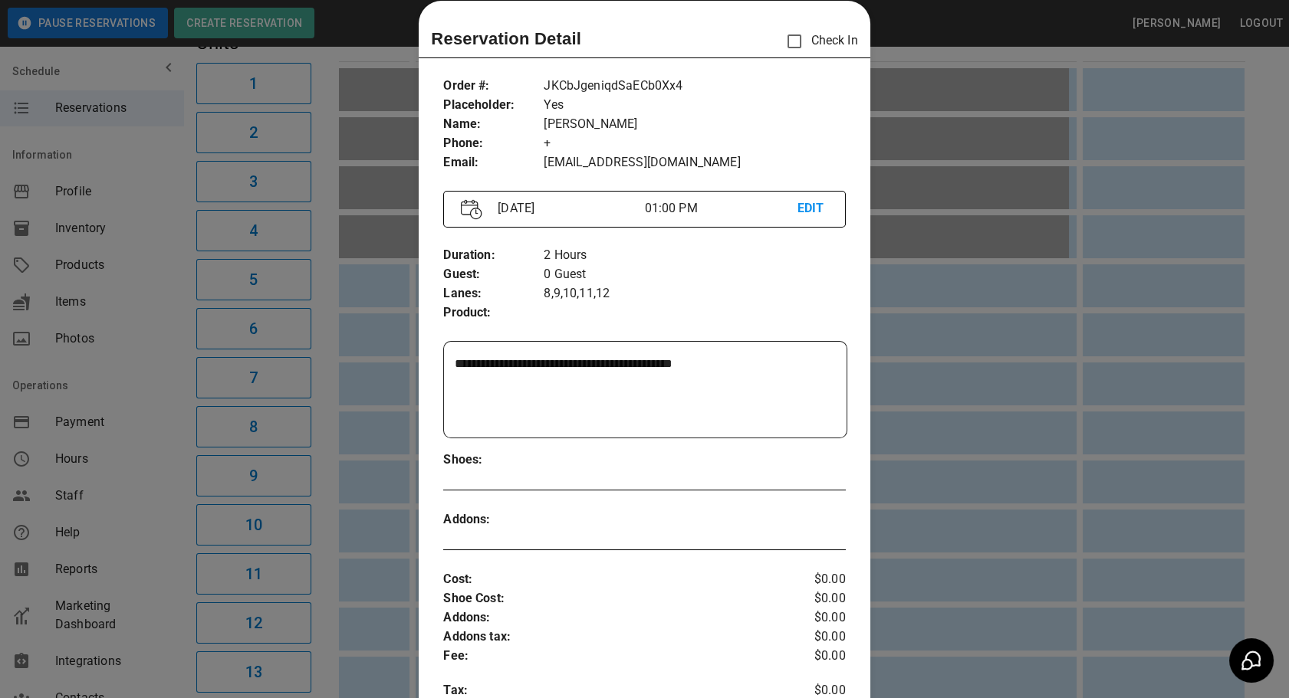
click at [918, 400] on div at bounding box center [644, 349] width 1289 height 698
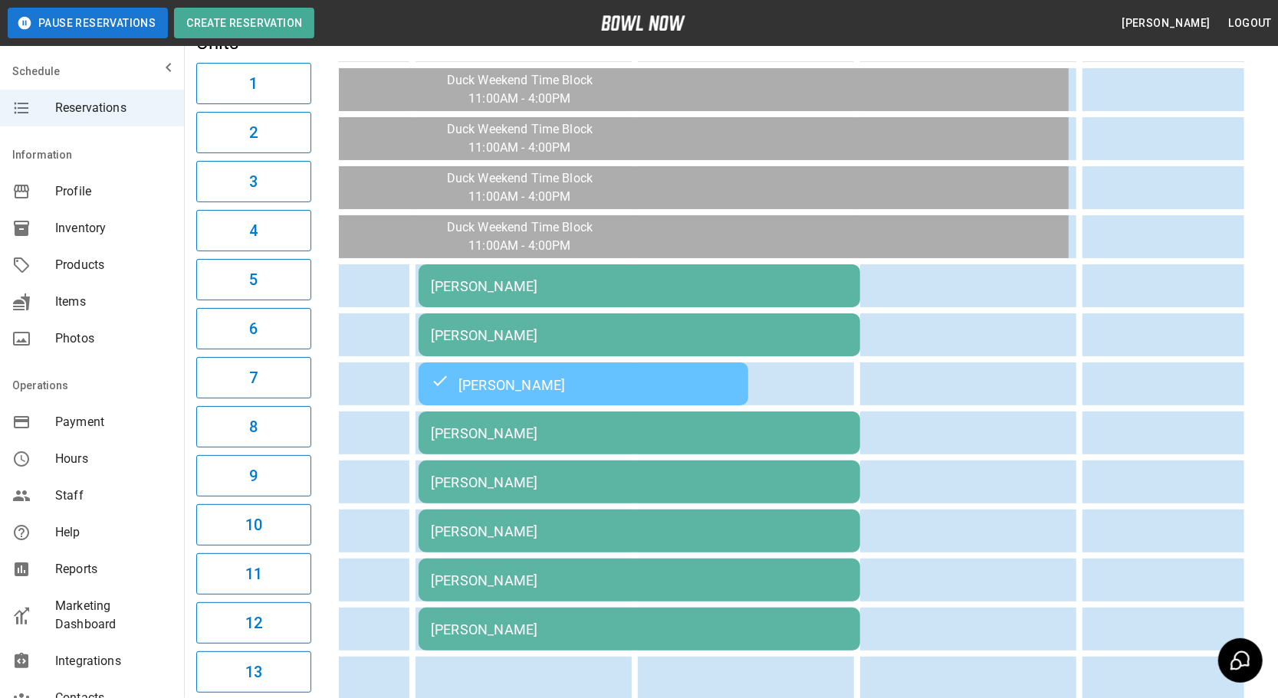
click at [754, 331] on div "[PERSON_NAME]" at bounding box center [639, 335] width 417 height 16
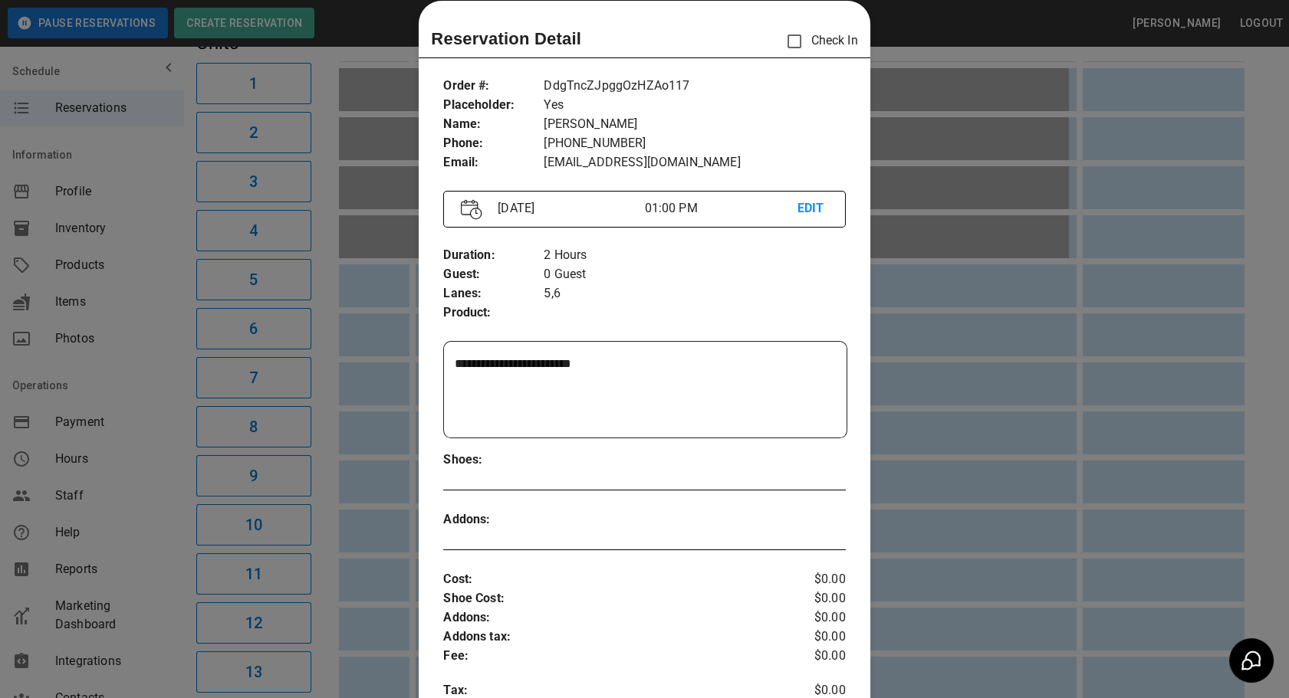
click at [938, 415] on div at bounding box center [644, 349] width 1289 height 698
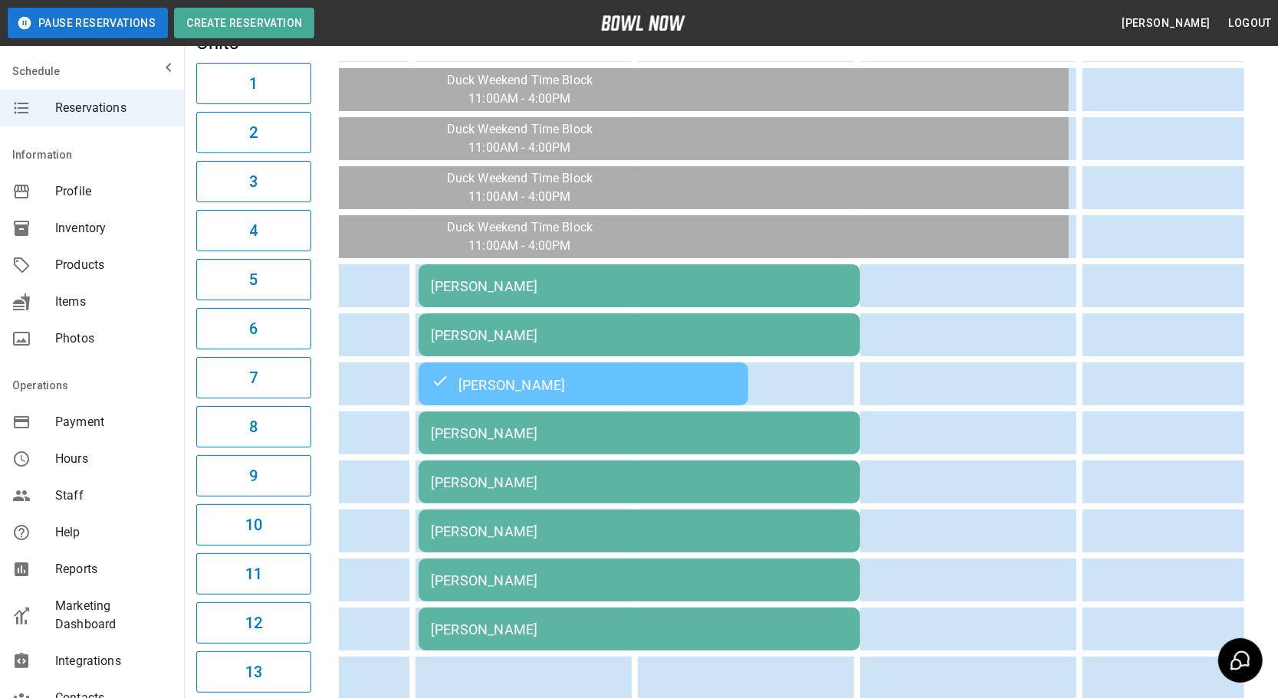
click at [761, 436] on td "[PERSON_NAME]" at bounding box center [640, 433] width 442 height 43
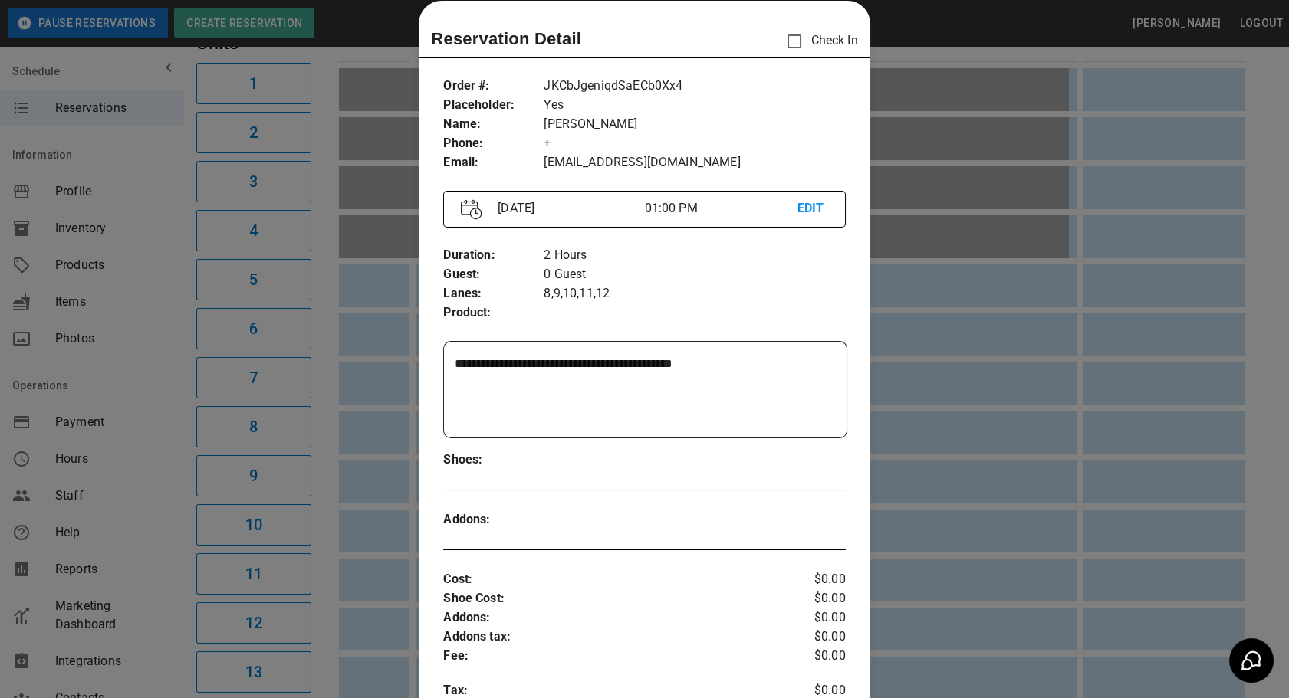
click at [1058, 504] on div at bounding box center [644, 349] width 1289 height 698
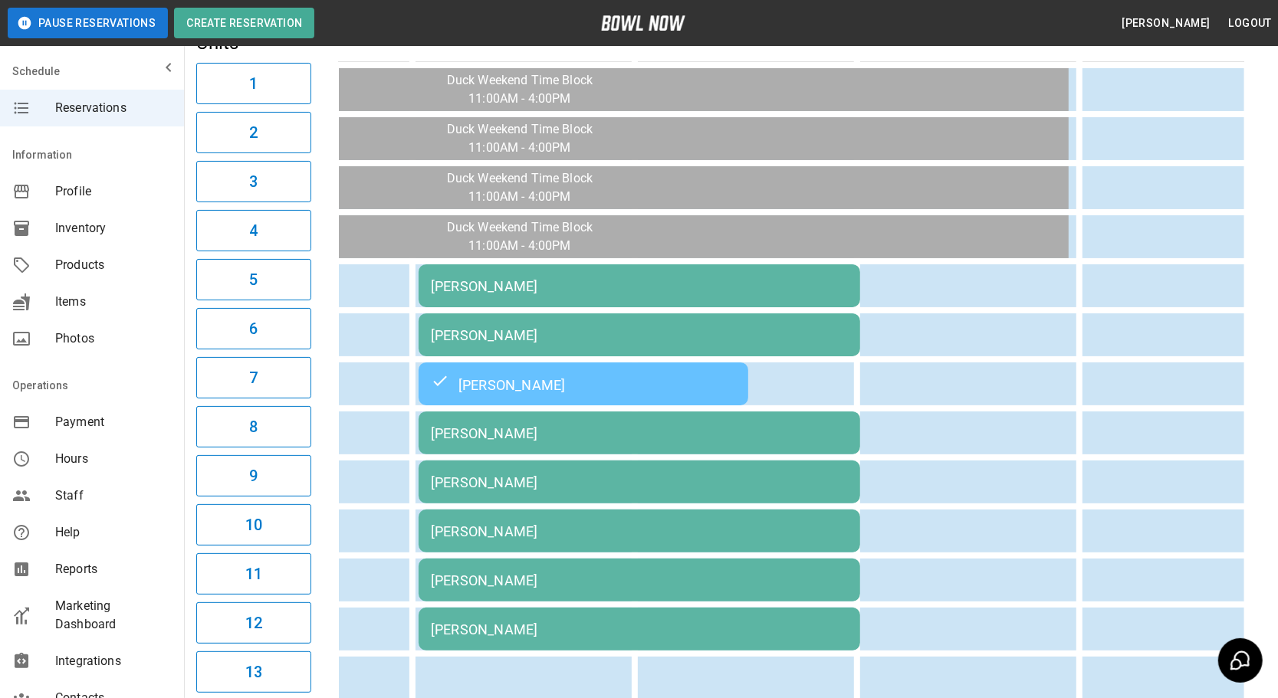
click at [636, 314] on td "[PERSON_NAME]" at bounding box center [640, 335] width 442 height 43
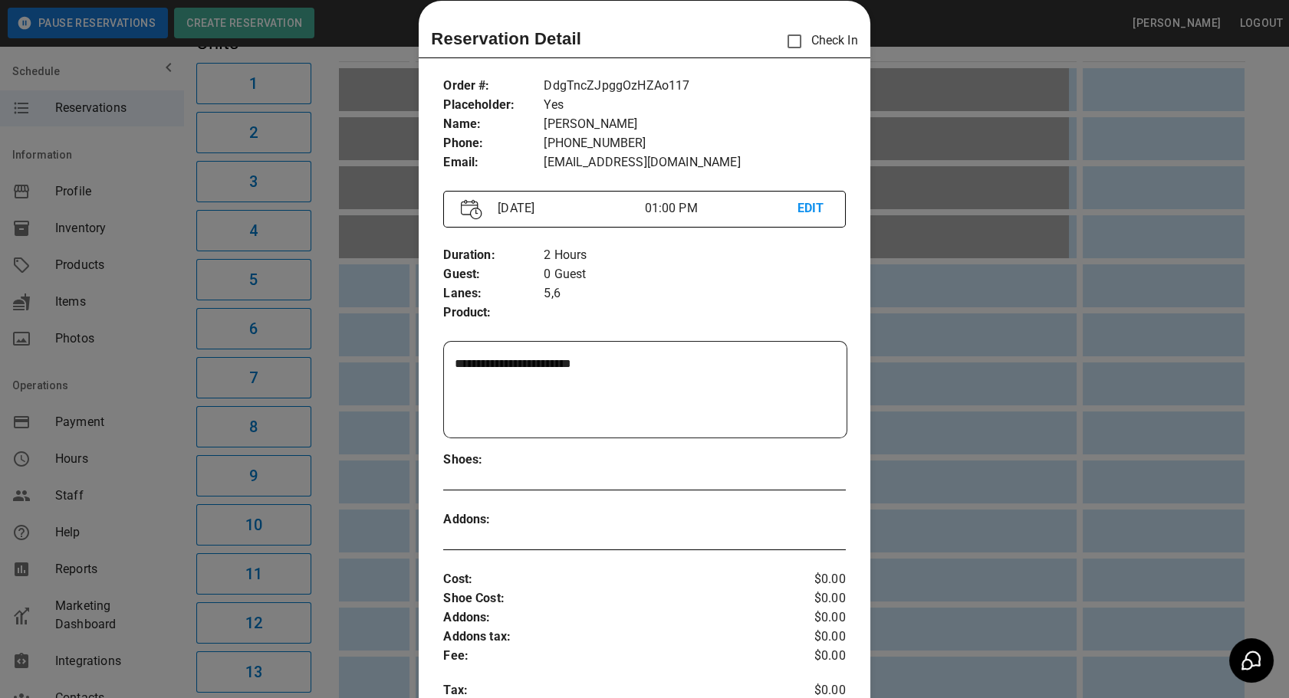
click at [1092, 461] on div at bounding box center [644, 349] width 1289 height 698
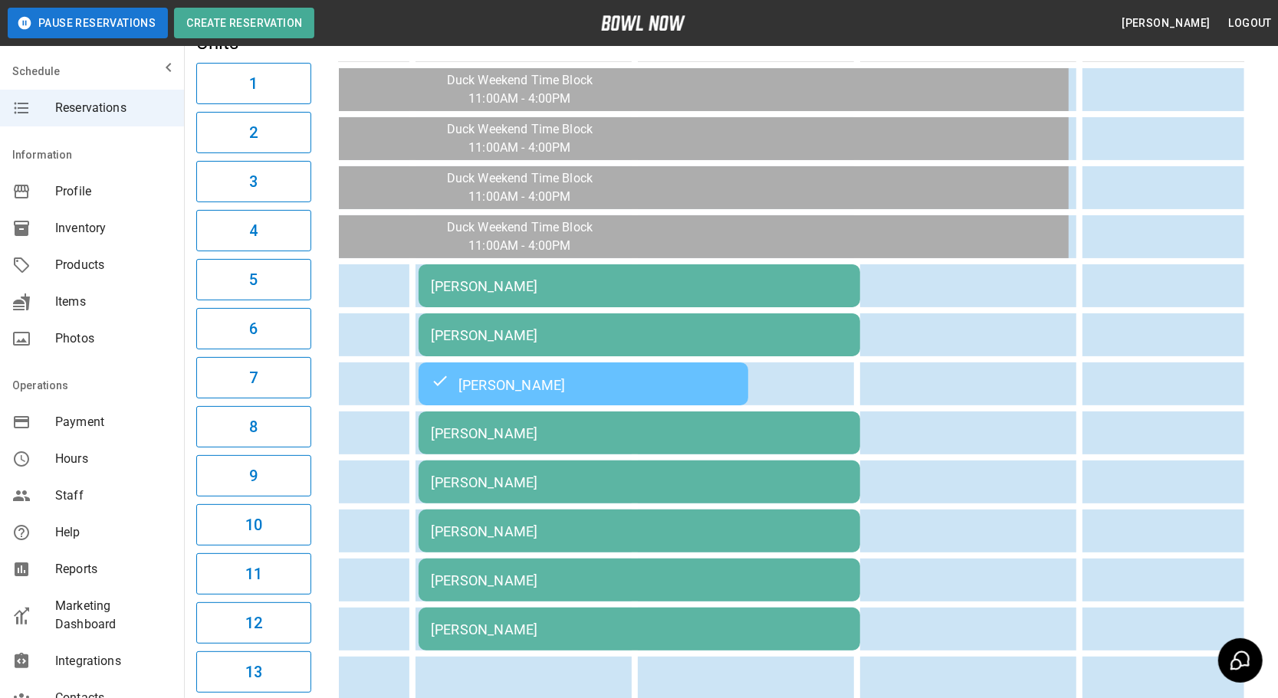
click at [504, 425] on div "[PERSON_NAME]" at bounding box center [639, 433] width 417 height 16
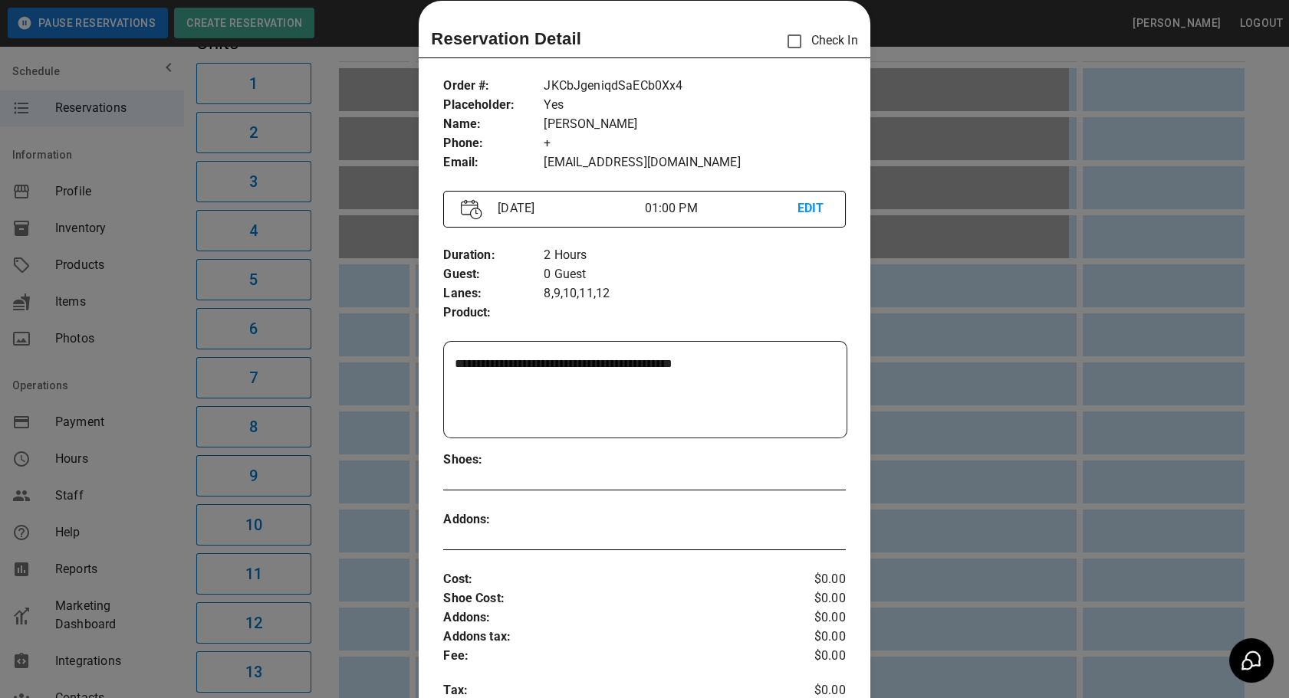
click at [386, 408] on div at bounding box center [644, 349] width 1289 height 698
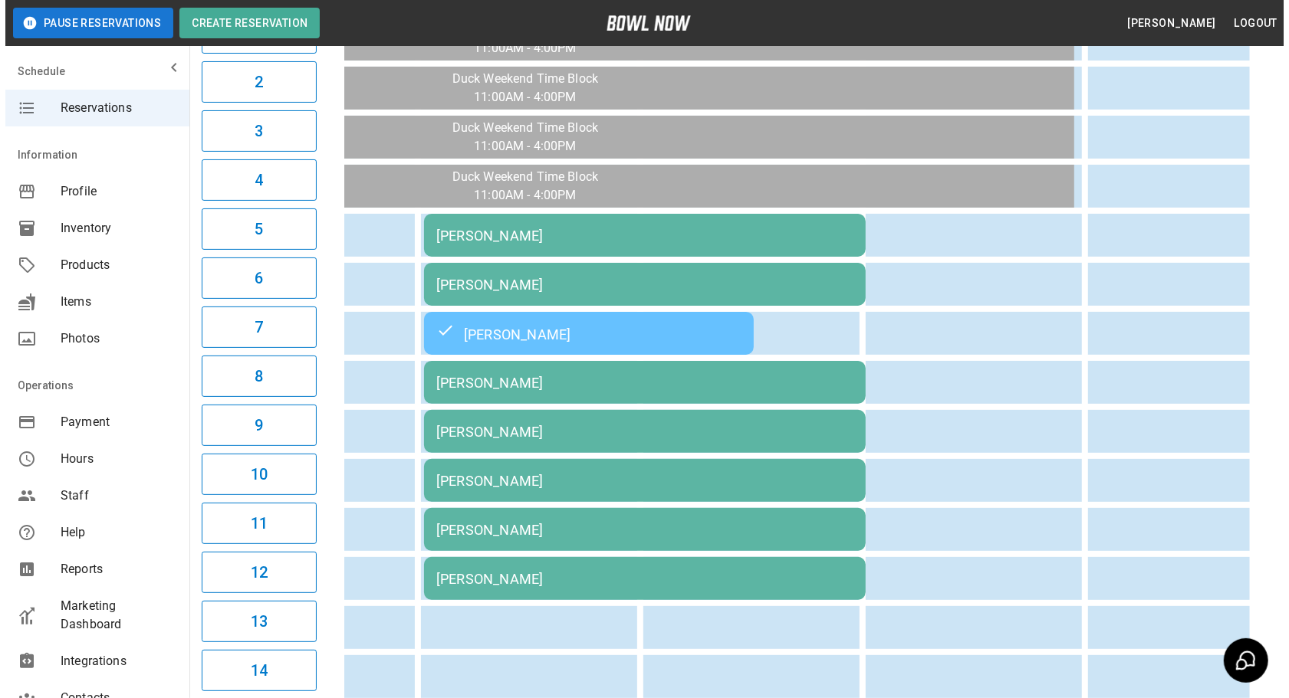
scroll to position [0, 0]
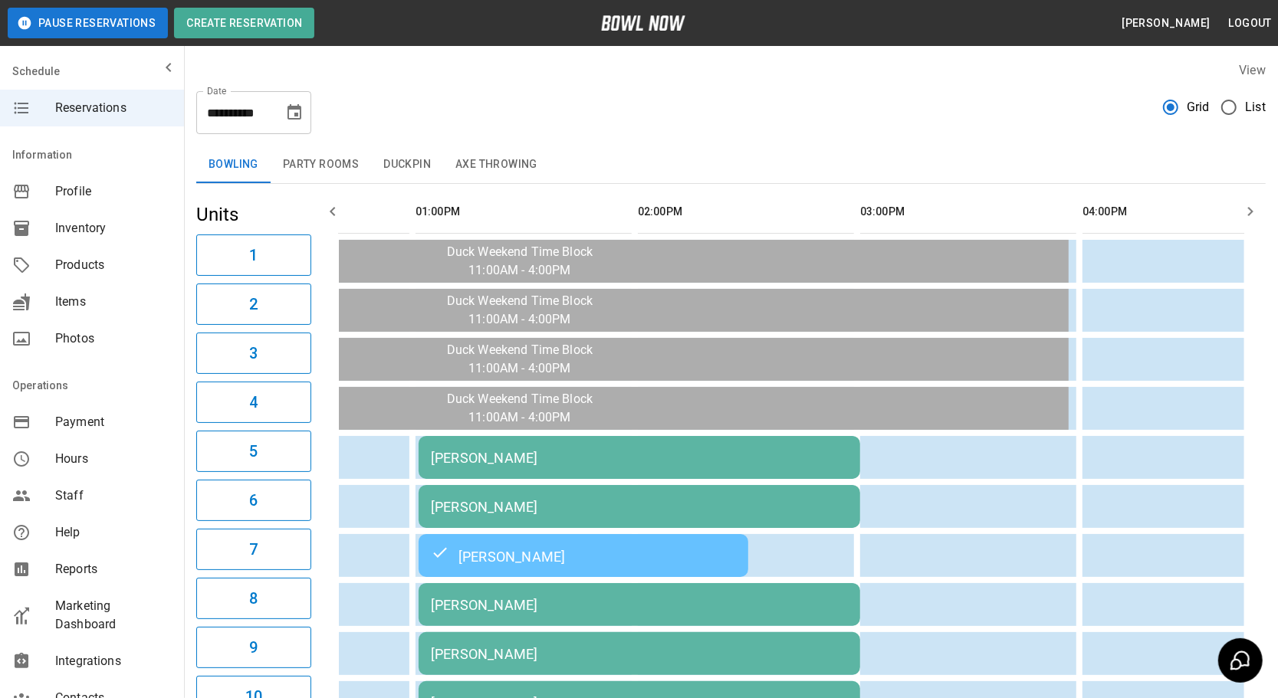
click at [313, 166] on button "Party Rooms" at bounding box center [321, 164] width 100 height 37
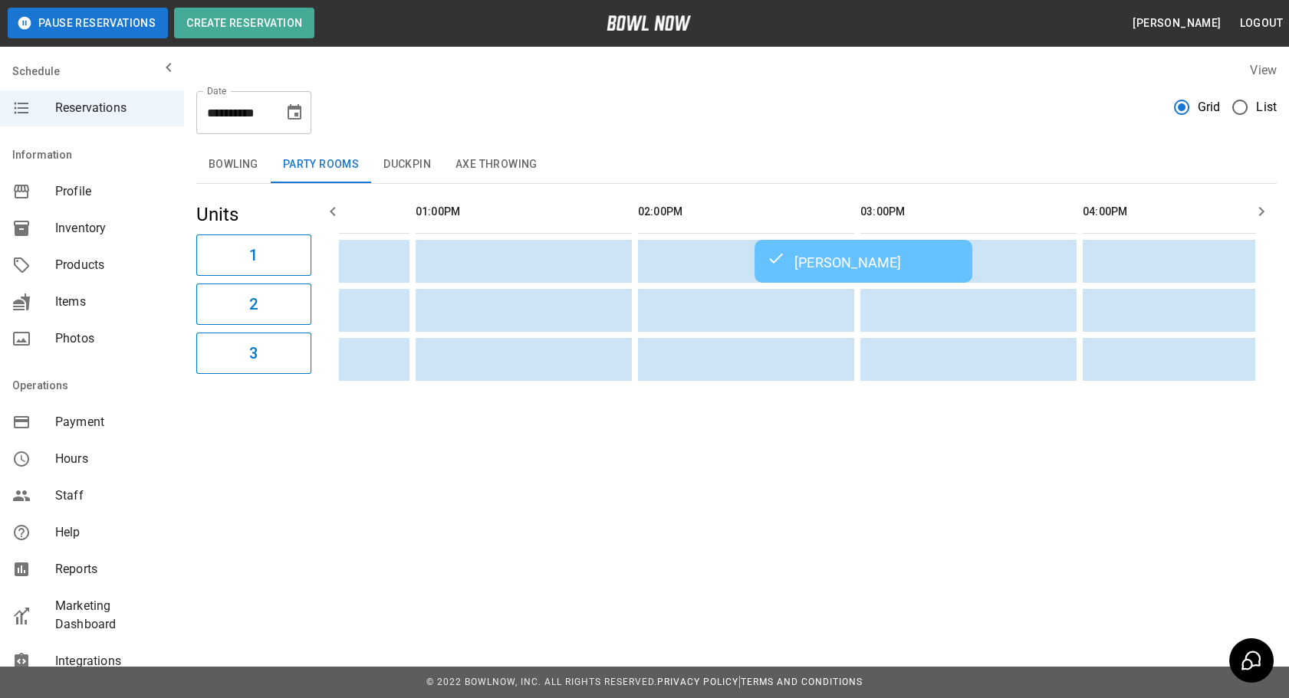
click at [818, 269] on div "[PERSON_NAME]" at bounding box center [863, 261] width 193 height 18
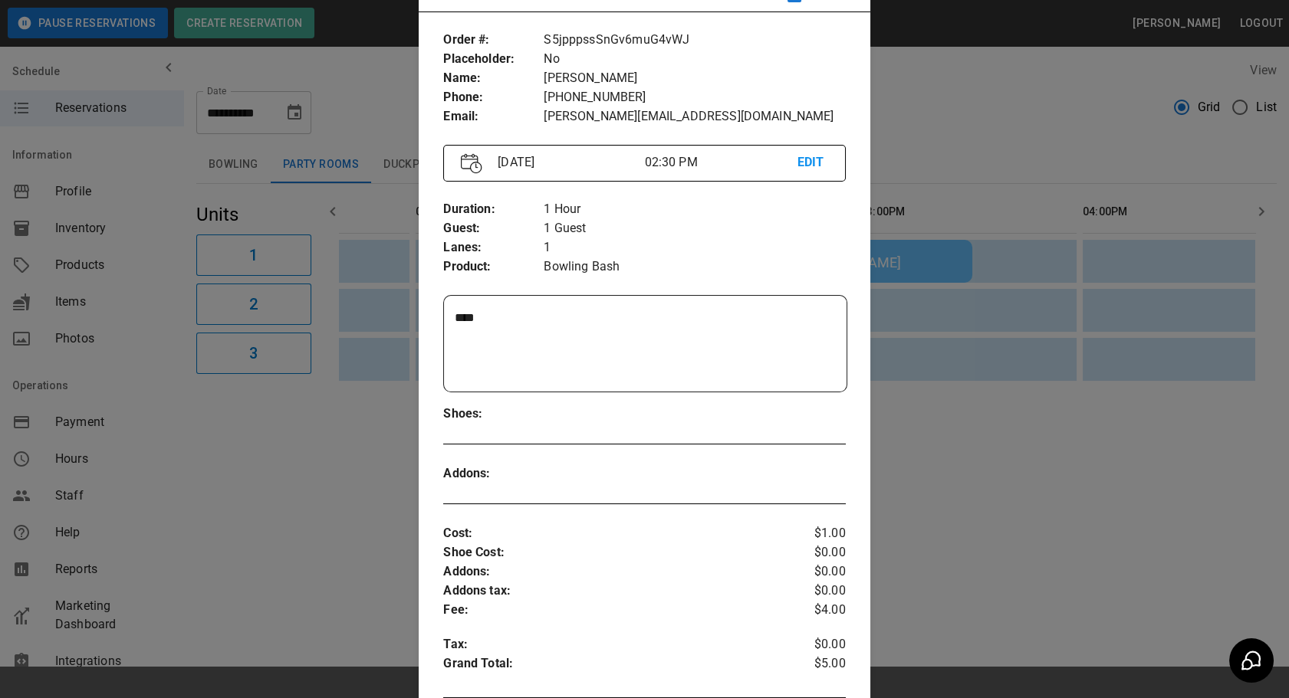
scroll to position [303, 0]
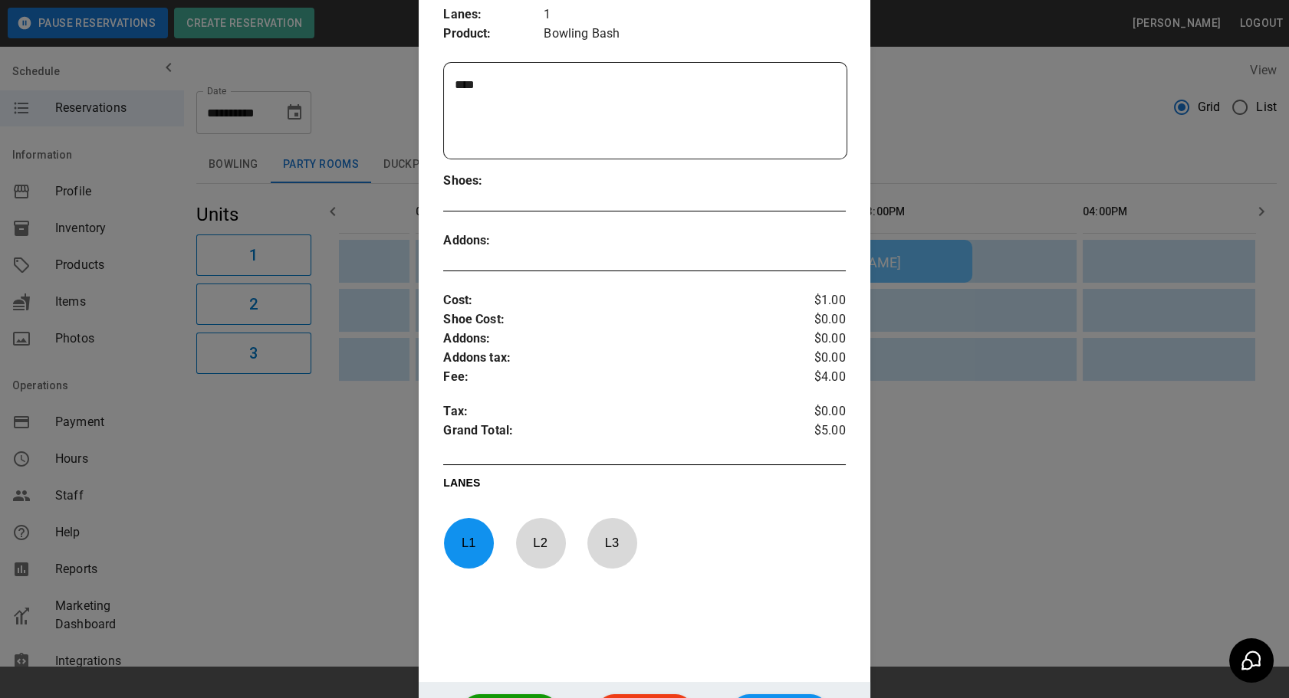
click at [905, 459] on div at bounding box center [644, 349] width 1289 height 698
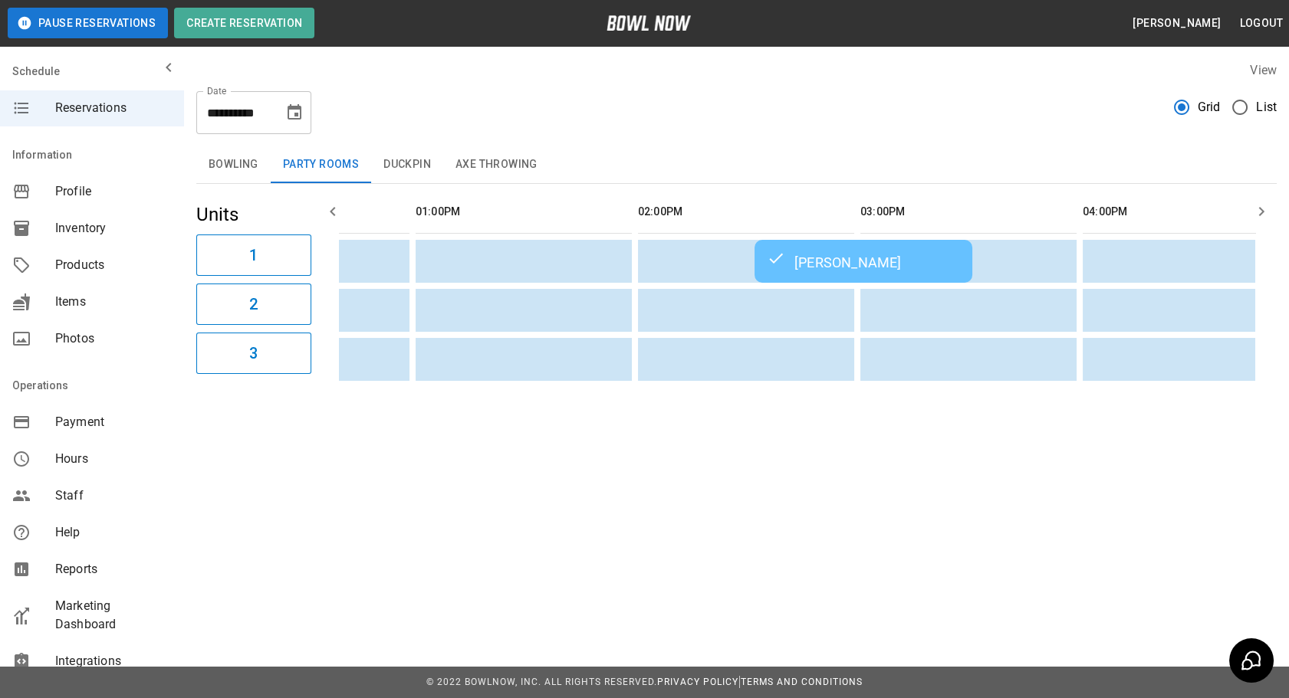
click at [254, 174] on button "Bowling" at bounding box center [233, 164] width 74 height 37
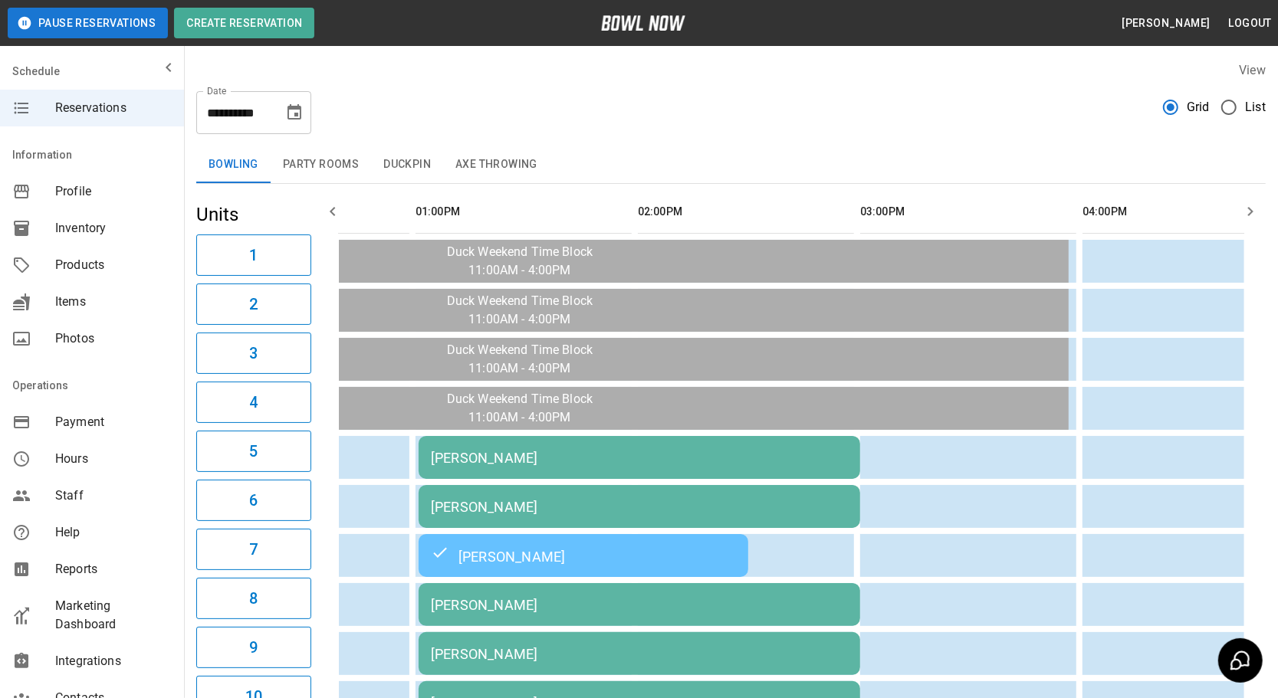
click at [588, 442] on td "[PERSON_NAME]" at bounding box center [640, 457] width 442 height 43
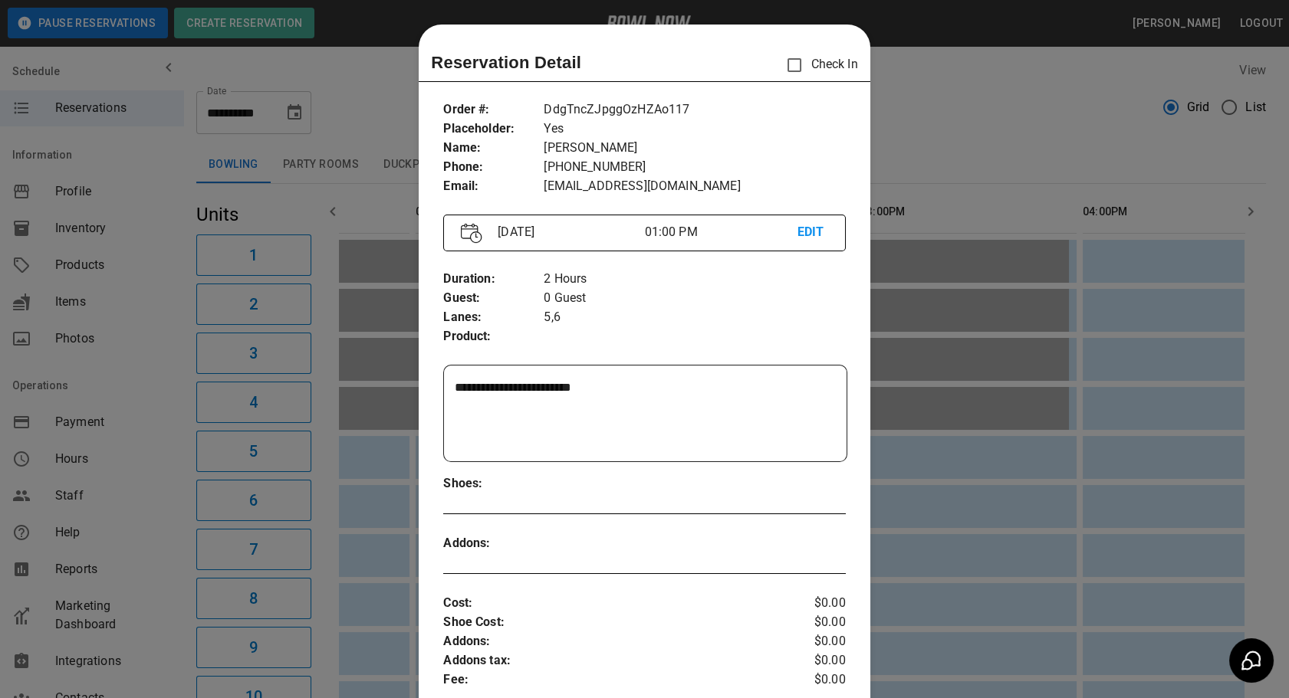
scroll to position [24, 0]
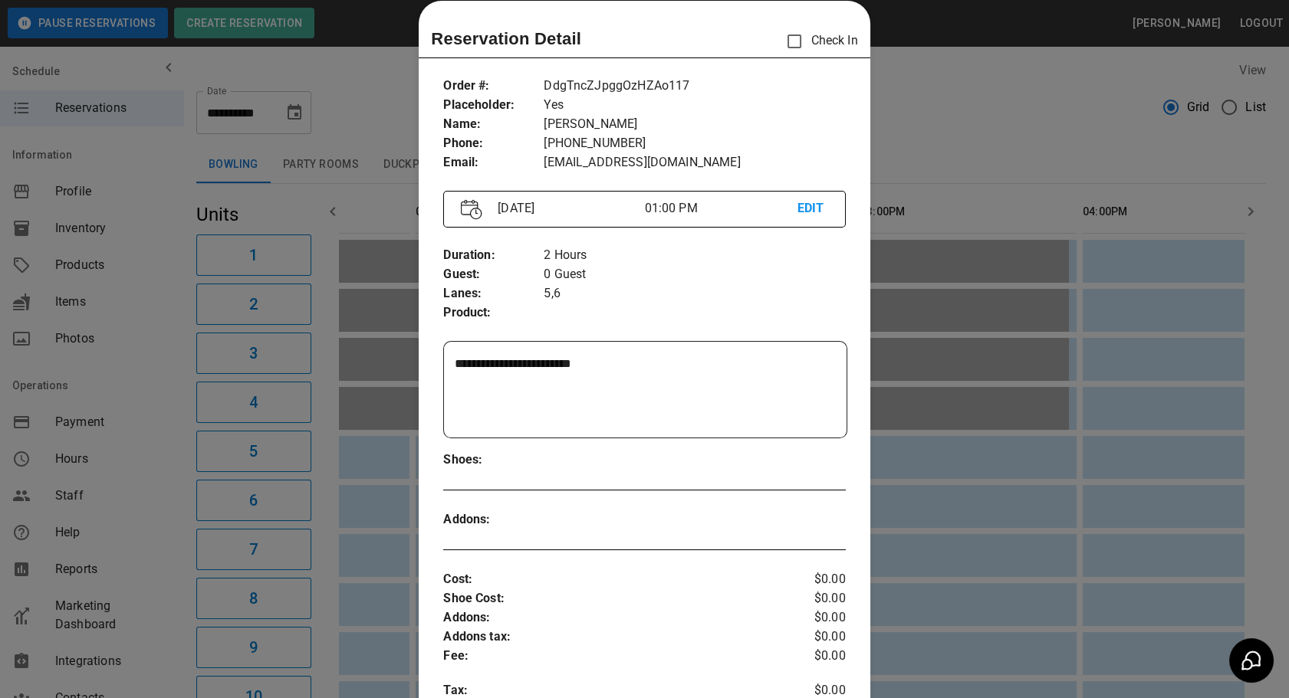
click at [981, 135] on div at bounding box center [644, 349] width 1289 height 698
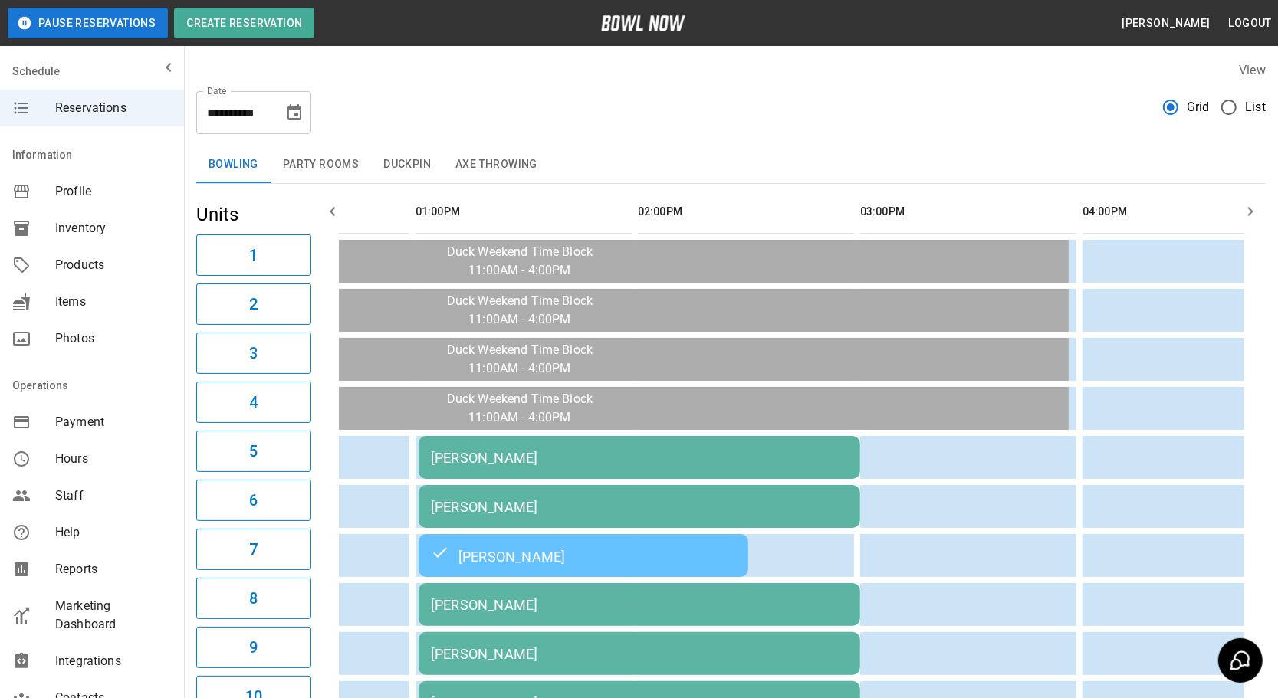
click at [504, 682] on td "[PERSON_NAME]" at bounding box center [640, 703] width 442 height 43
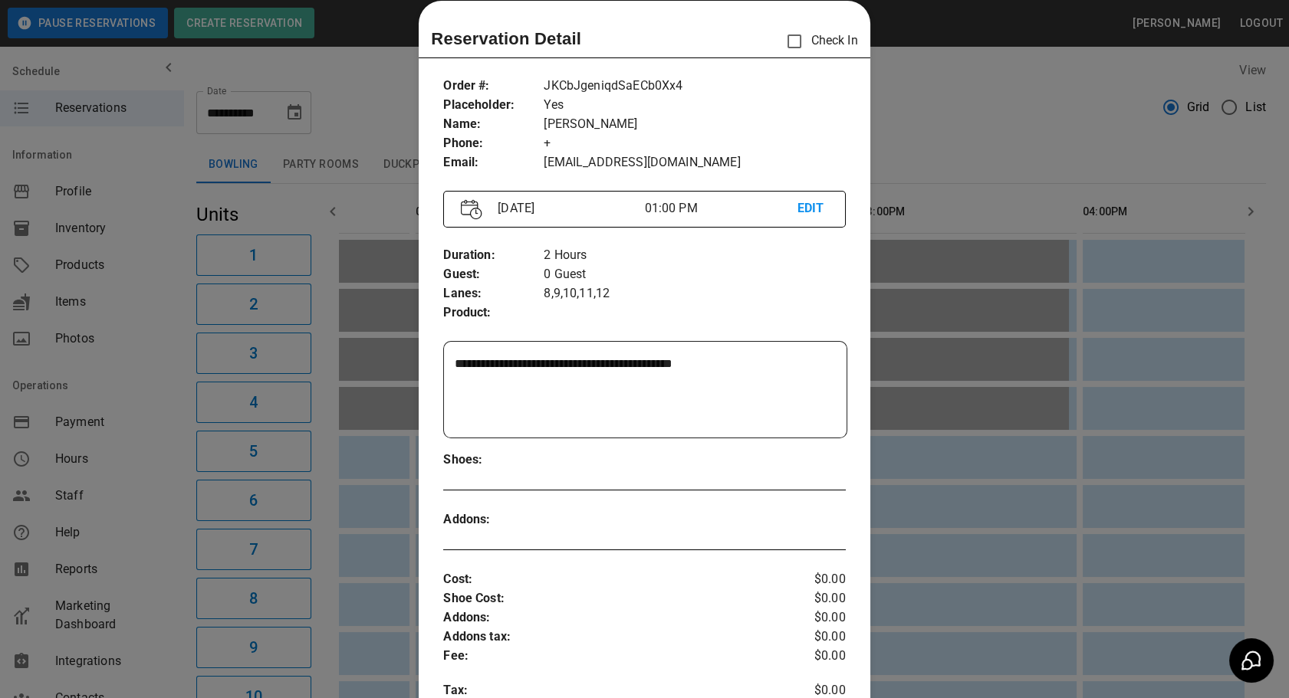
click at [1062, 91] on div at bounding box center [644, 349] width 1289 height 698
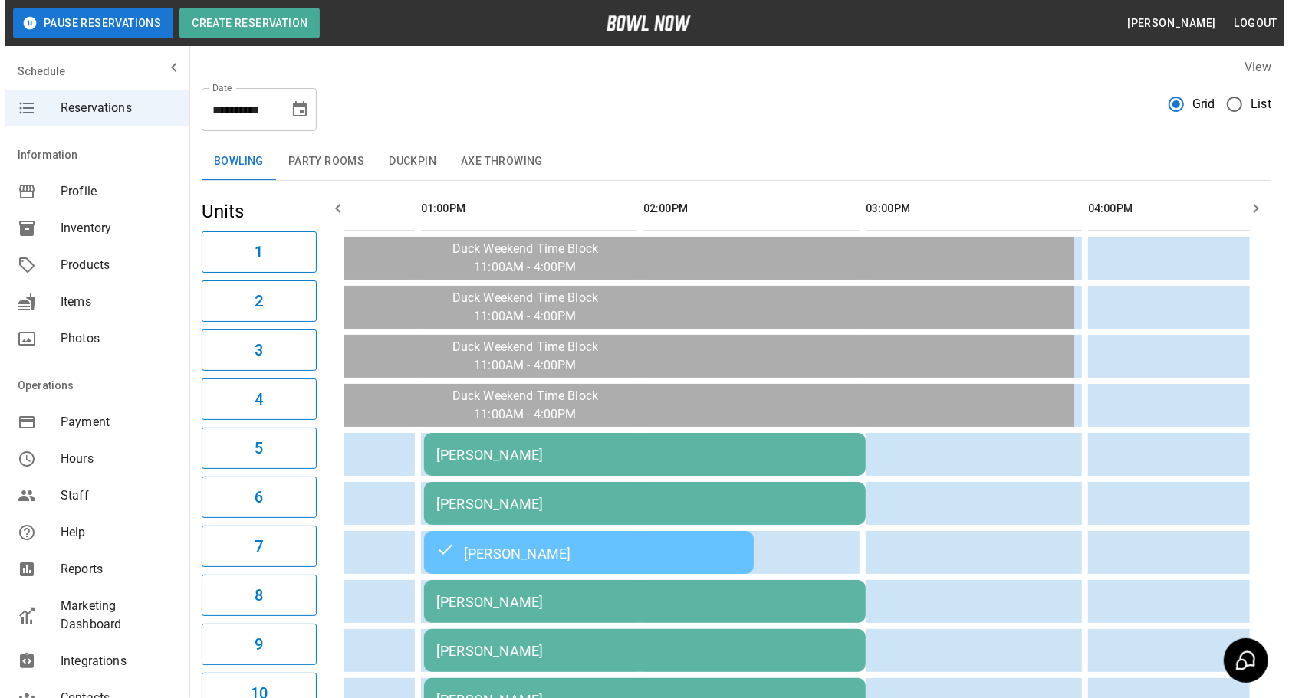
scroll to position [0, 0]
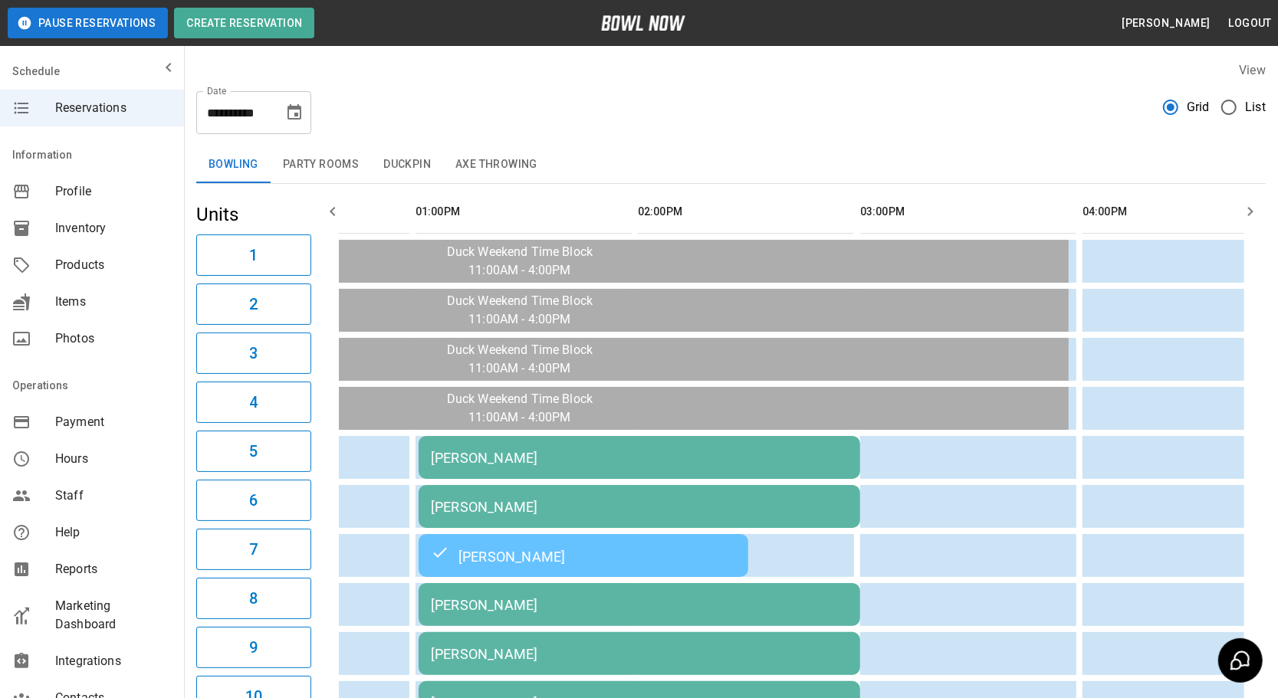
click at [756, 440] on td "[PERSON_NAME]" at bounding box center [640, 457] width 442 height 43
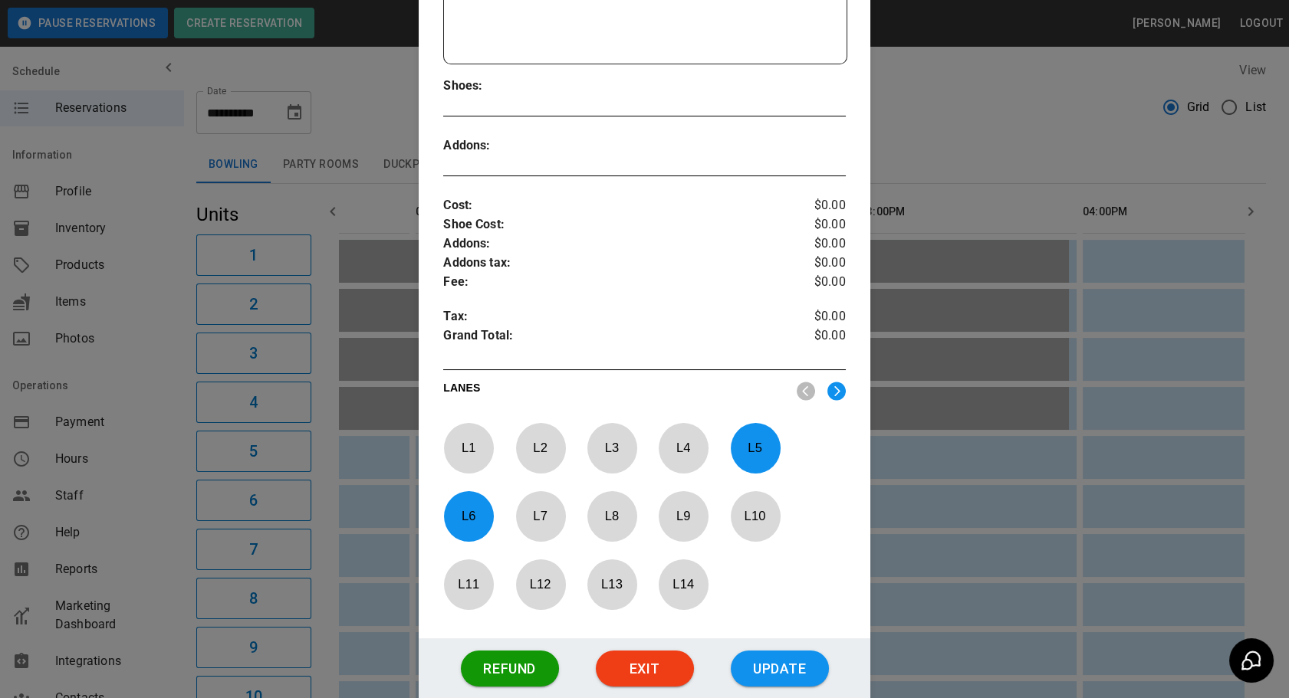
scroll to position [366, 0]
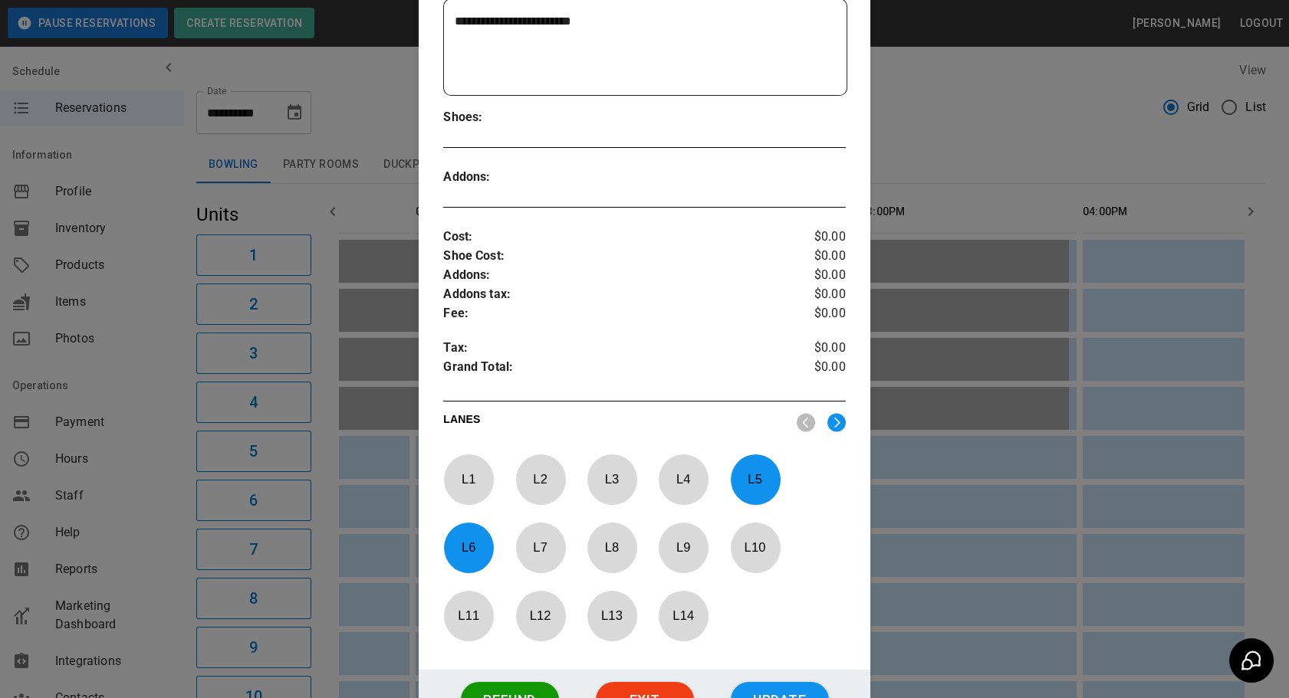
click at [961, 103] on div at bounding box center [644, 349] width 1289 height 698
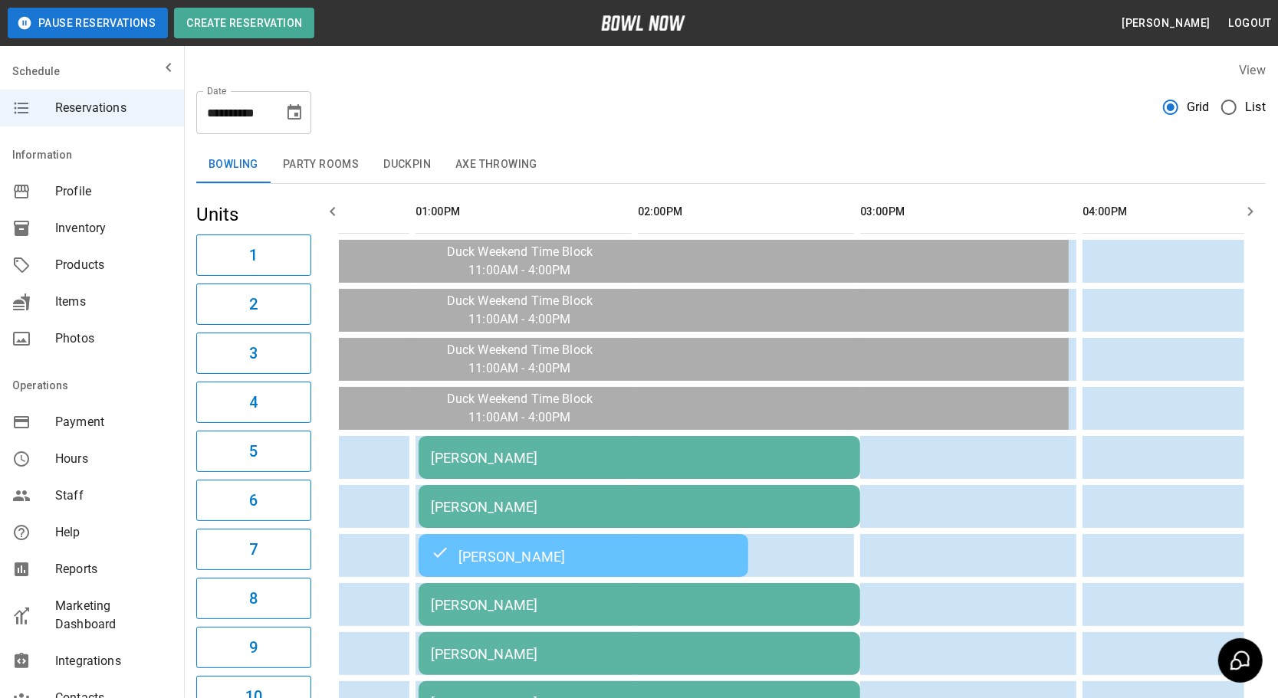
click at [609, 443] on td "[PERSON_NAME]" at bounding box center [640, 457] width 442 height 43
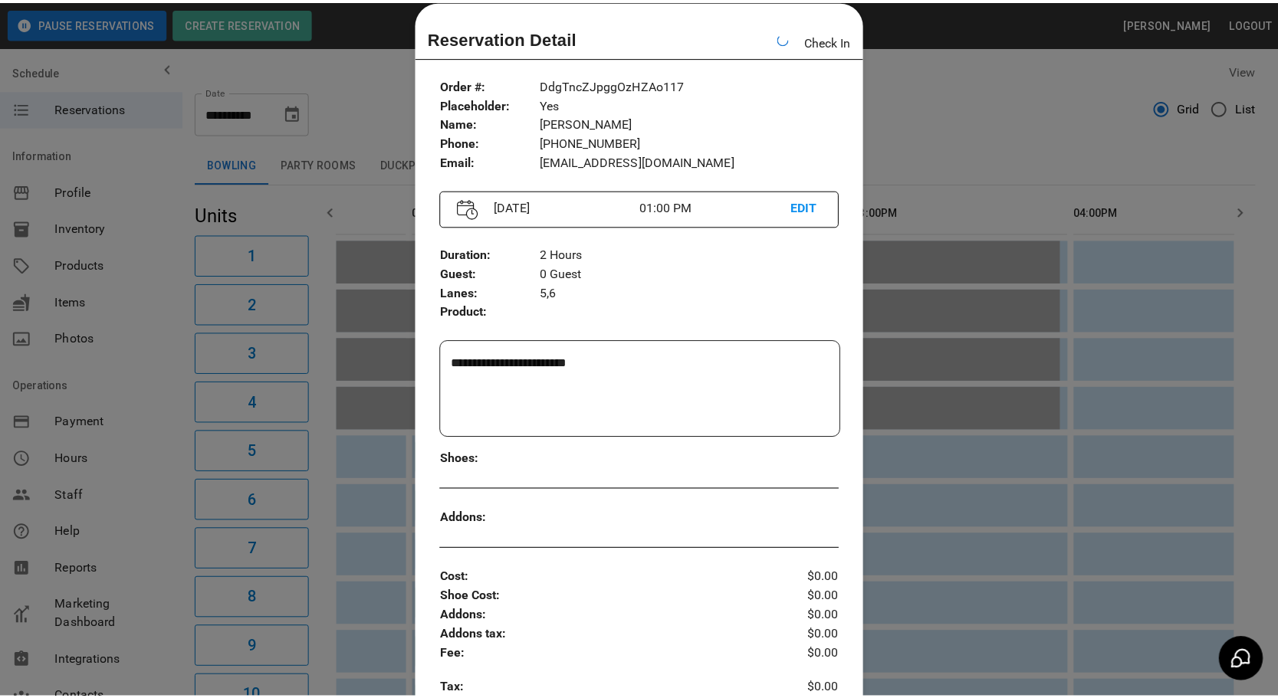
scroll to position [0, 222]
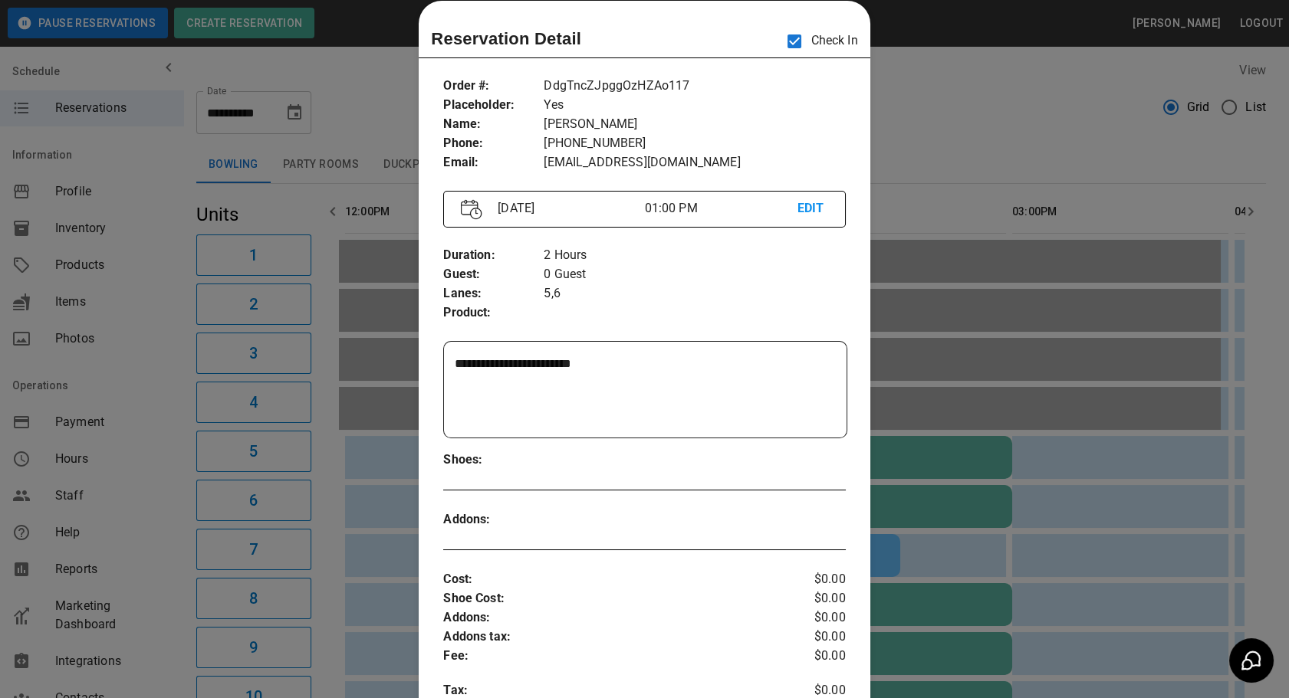
click at [894, 87] on div at bounding box center [644, 349] width 1289 height 698
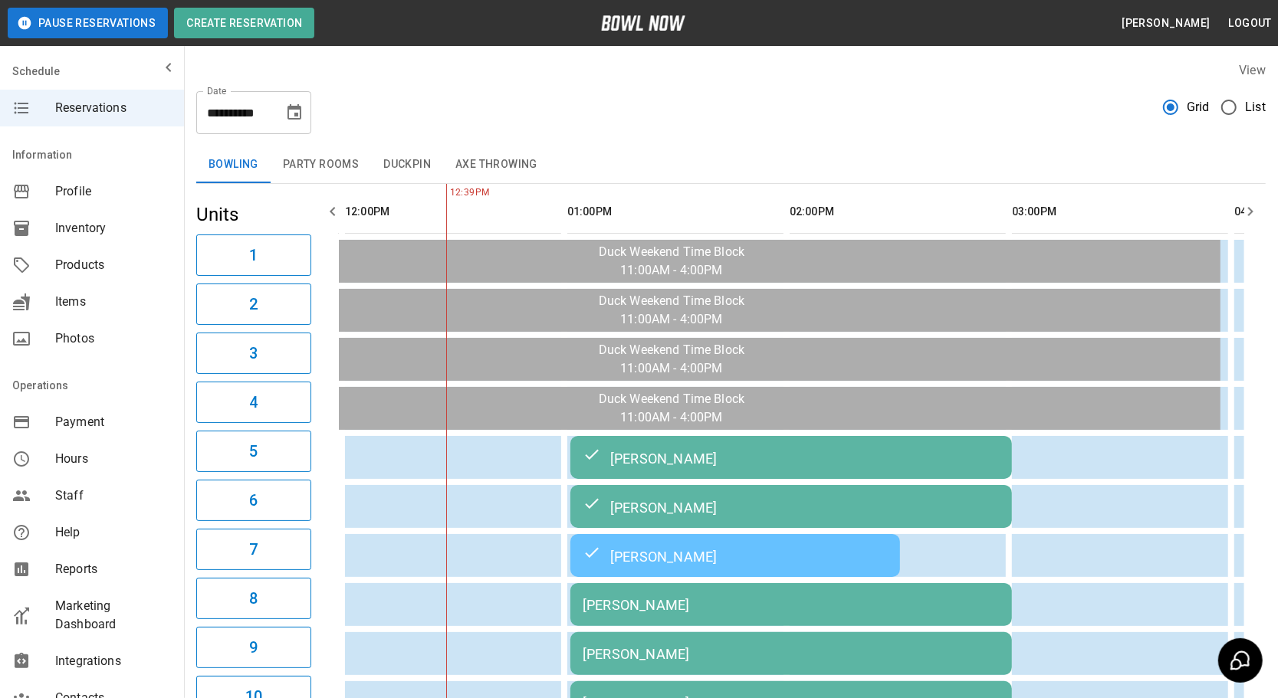
click at [1027, 109] on div "**********" at bounding box center [730, 106] width 1069 height 55
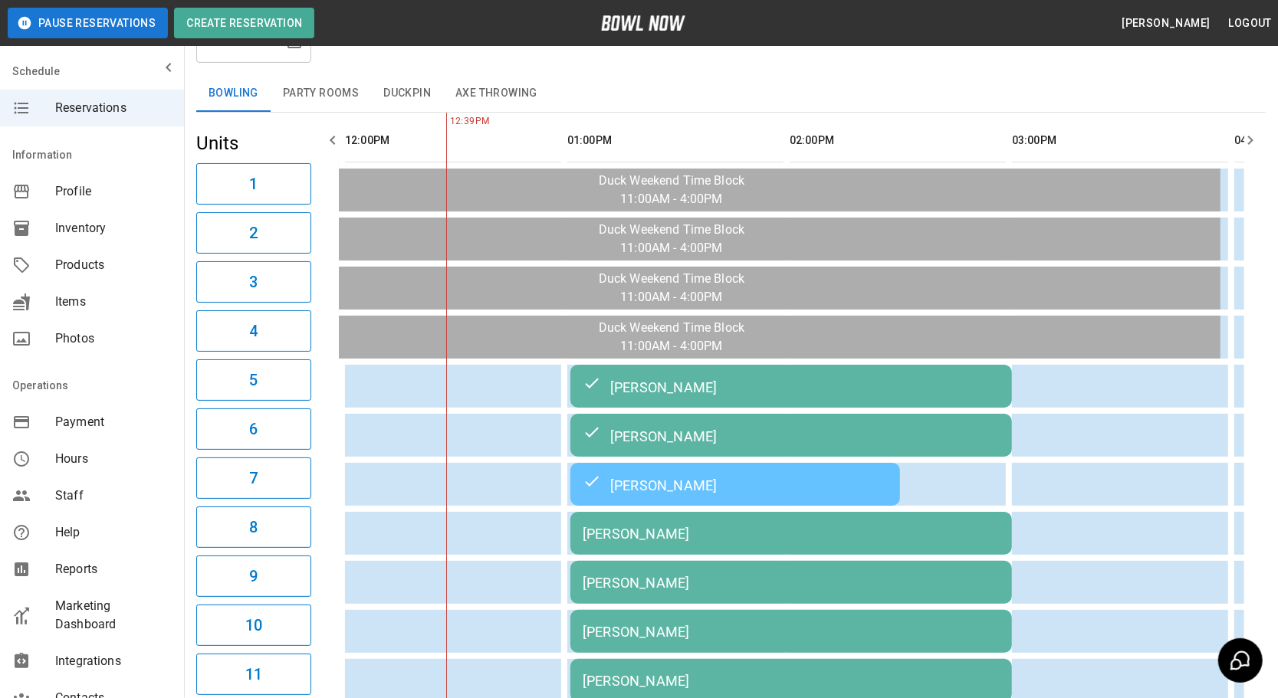
scroll to position [0, 0]
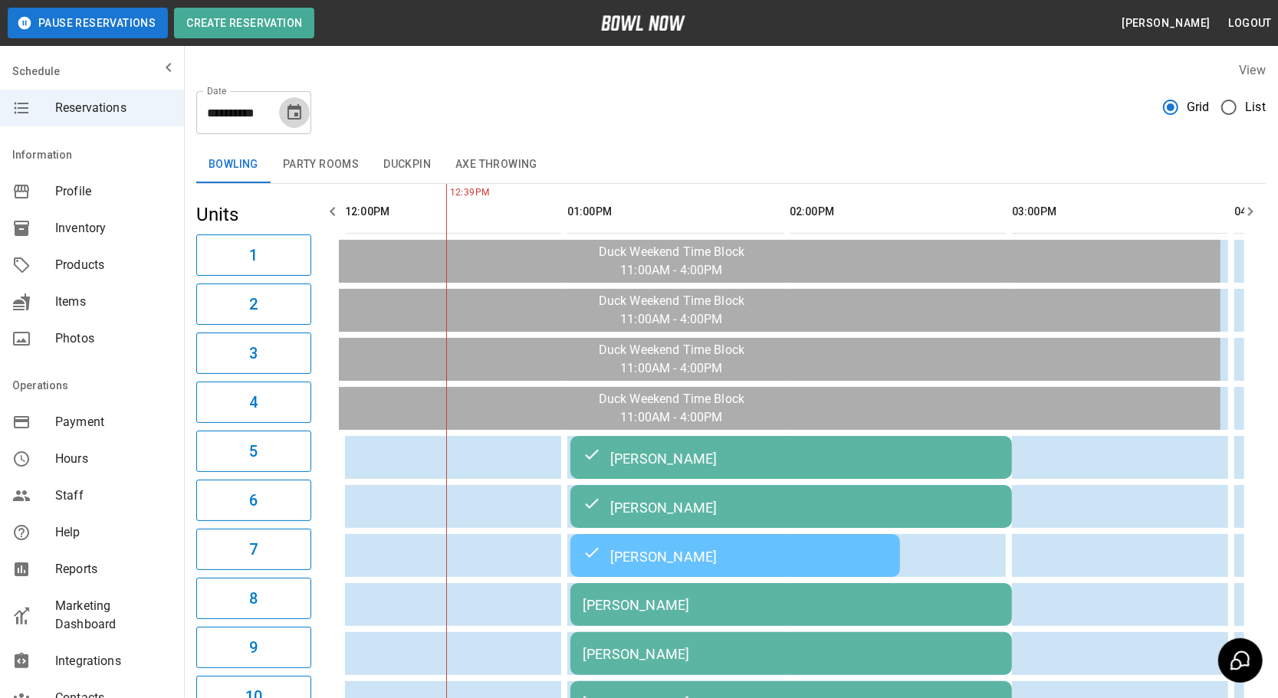
click at [291, 111] on icon "Choose date, selected date is Sep 14, 2025" at bounding box center [294, 112] width 18 height 18
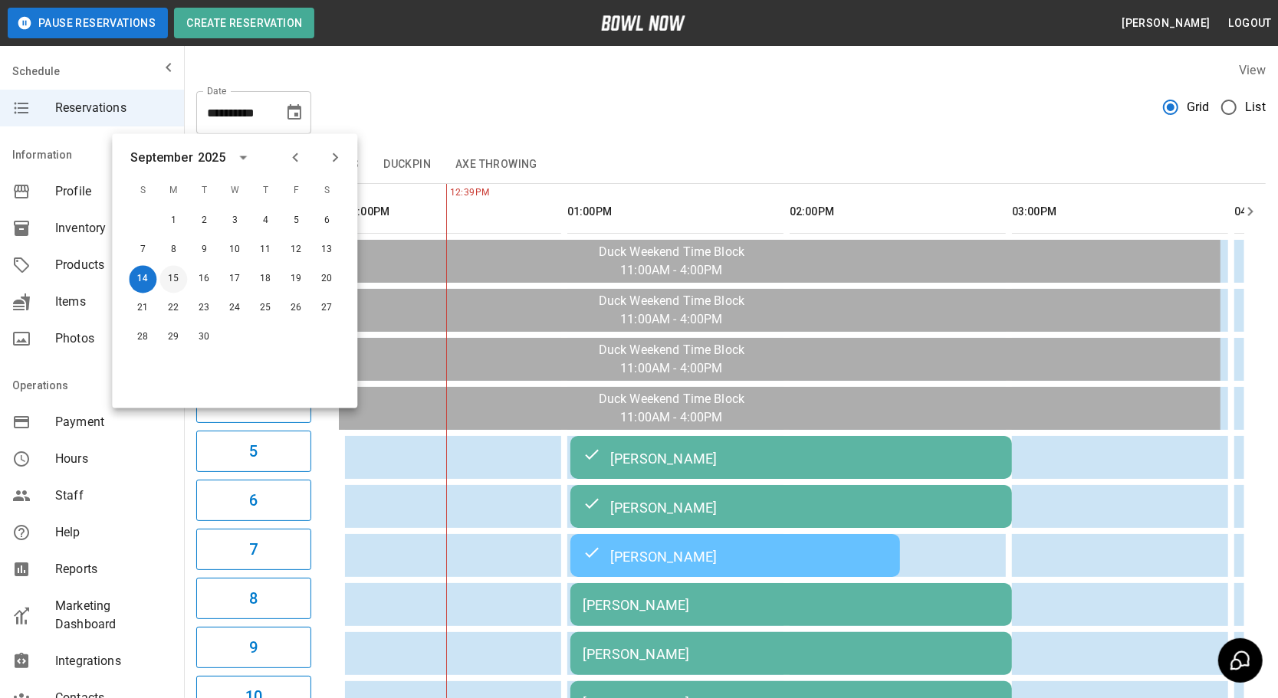
click at [174, 276] on button "15" at bounding box center [173, 280] width 28 height 28
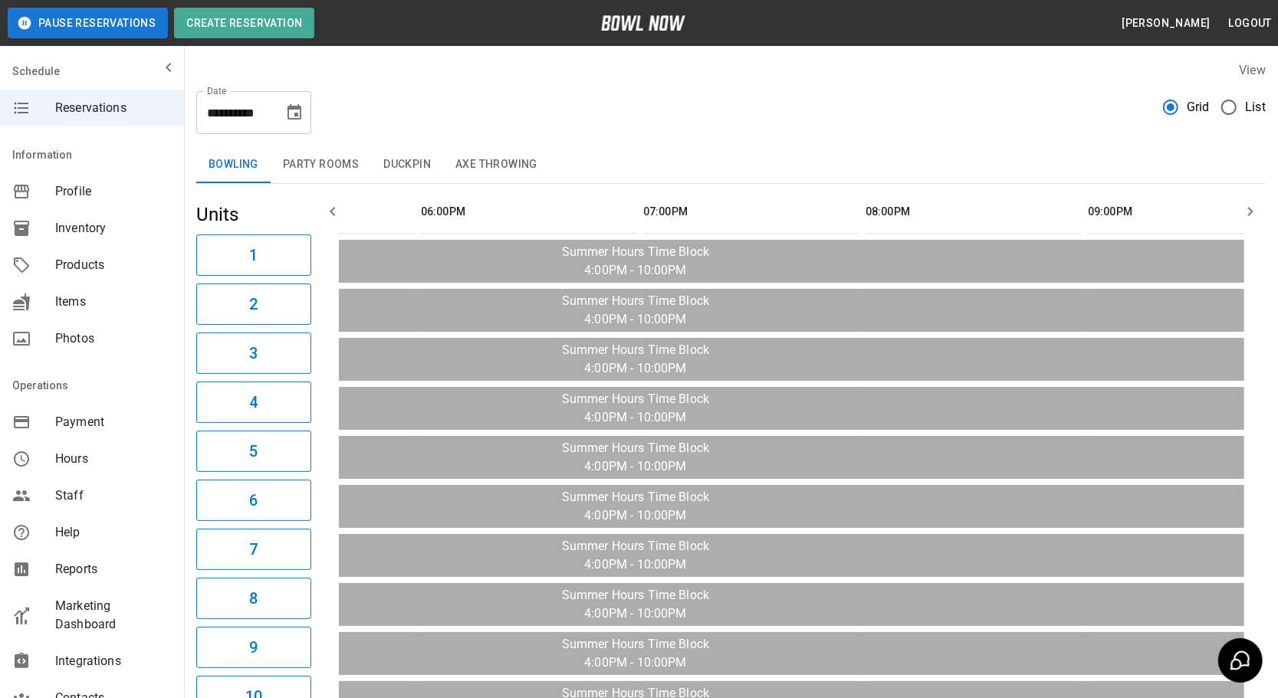
scroll to position [0, 195]
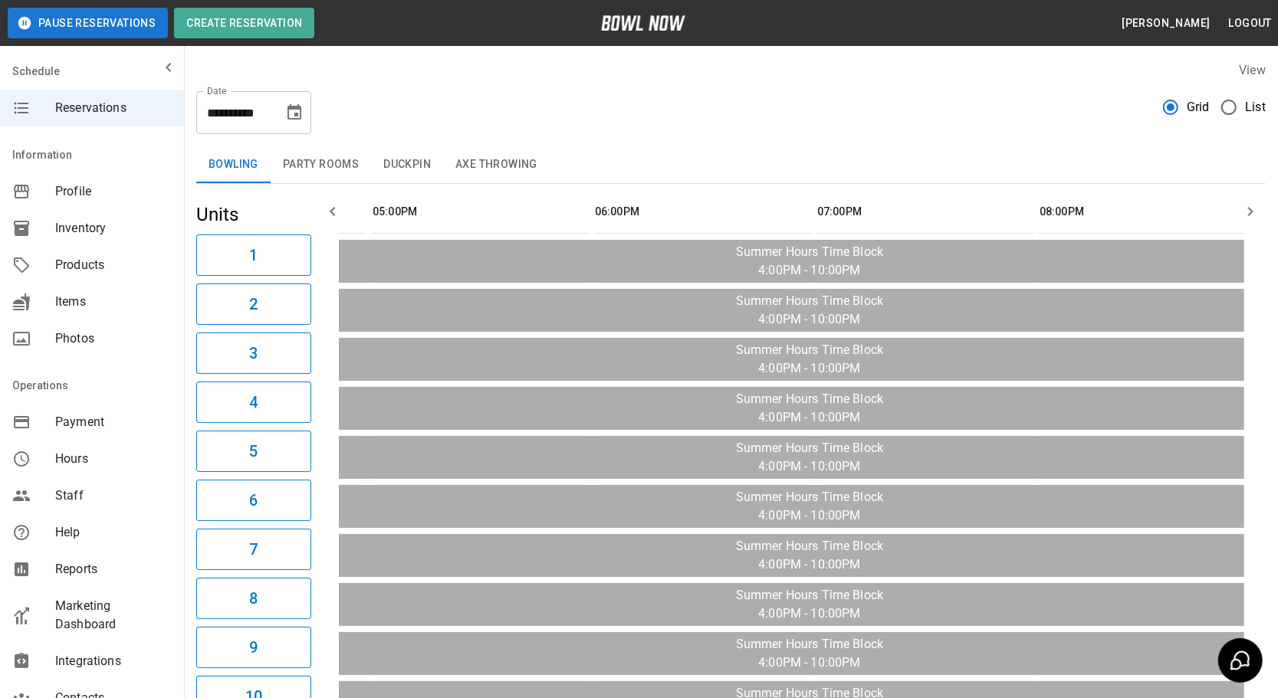
drag, startPoint x: 422, startPoint y: 383, endPoint x: 328, endPoint y: 381, distance: 93.5
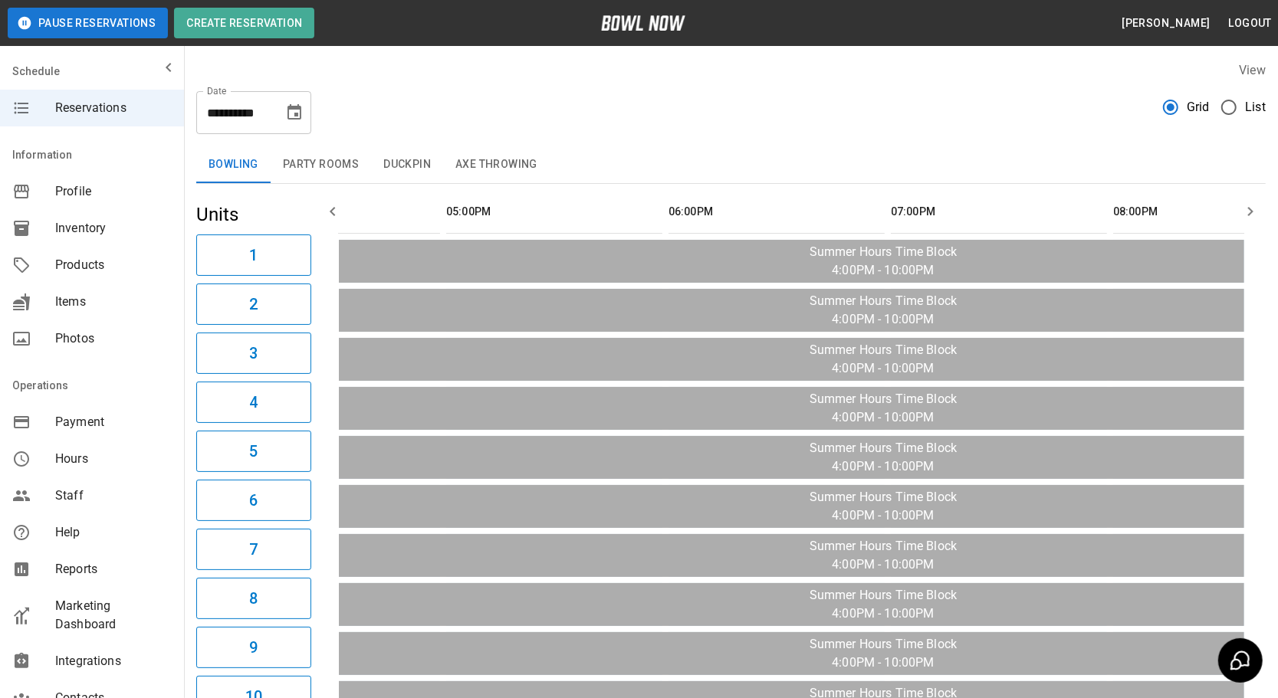
drag, startPoint x: 310, startPoint y: 162, endPoint x: 345, endPoint y: 167, distance: 35.7
click at [310, 163] on button "Party Rooms" at bounding box center [321, 164] width 100 height 37
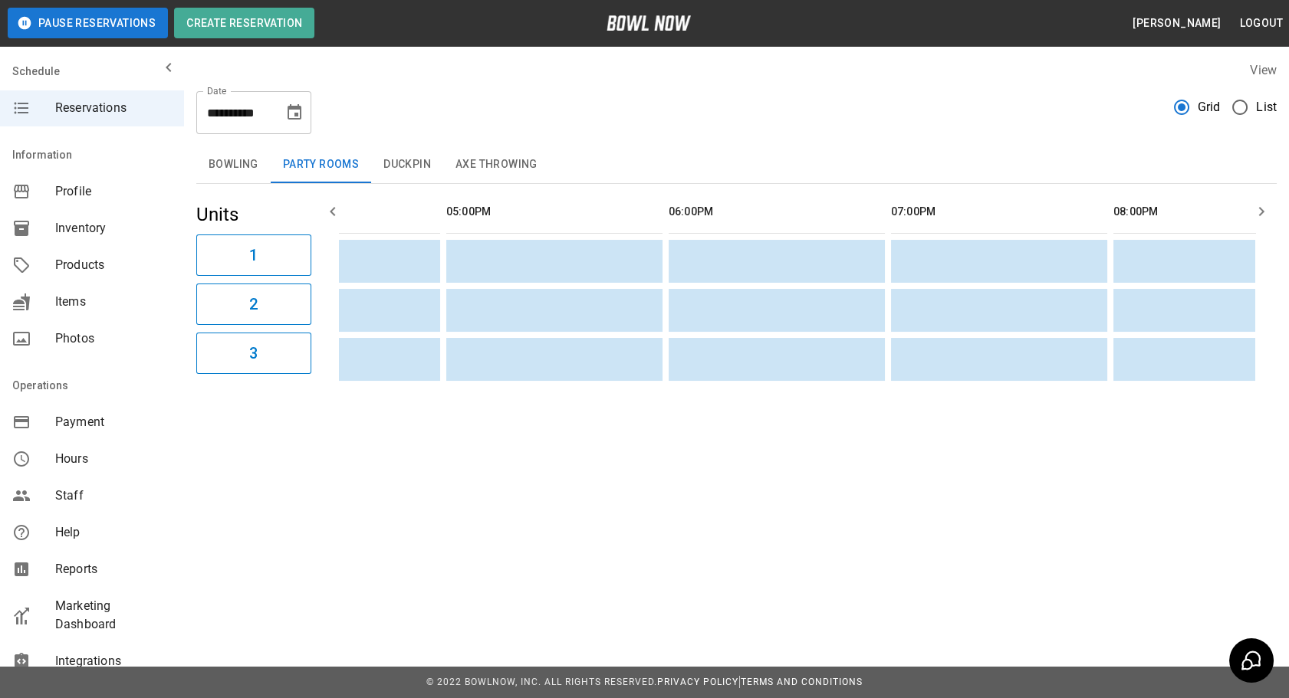
click at [392, 167] on button "Duckpin" at bounding box center [407, 164] width 72 height 37
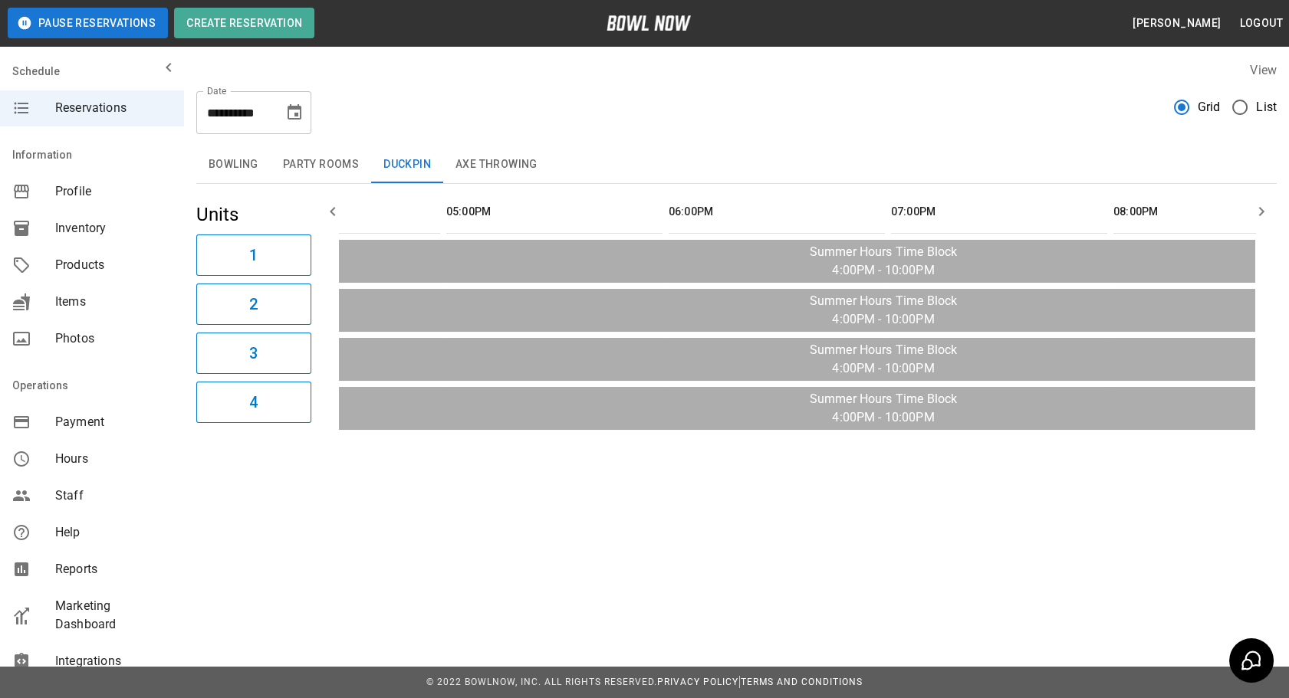
click at [485, 169] on button "Axe Throwing" at bounding box center [496, 164] width 107 height 37
click at [241, 162] on button "Bowling" at bounding box center [233, 164] width 74 height 37
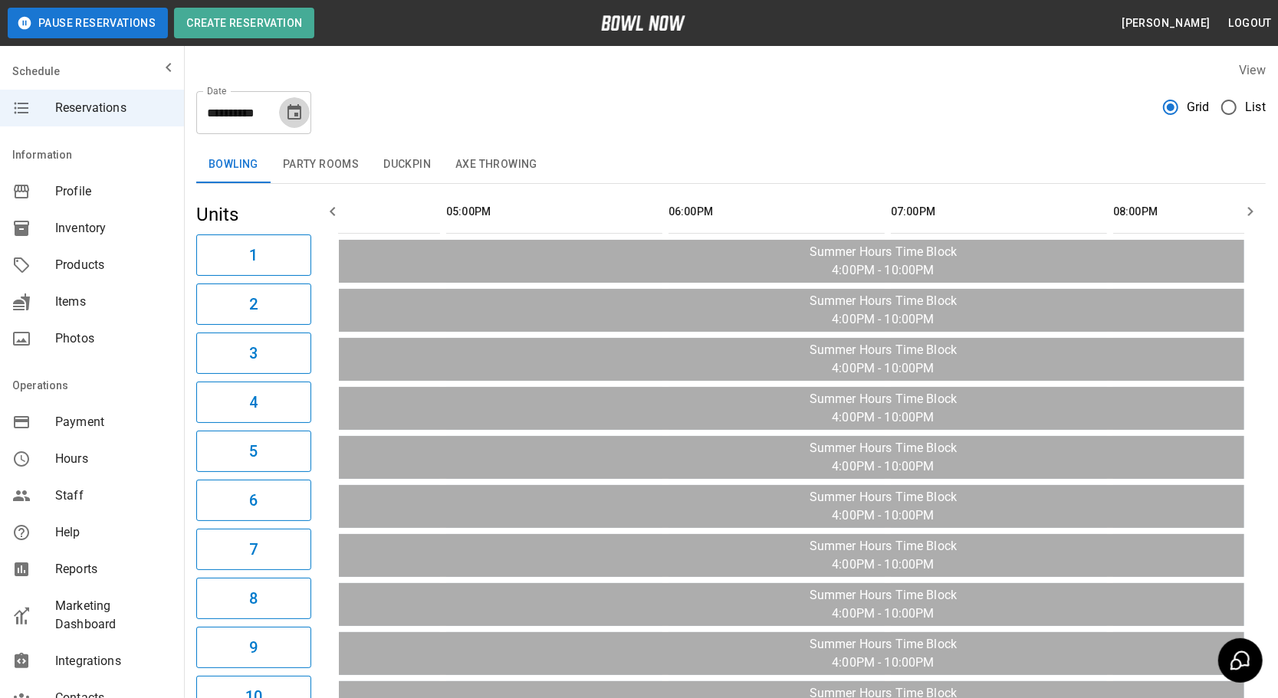
click at [291, 112] on icon "Choose date, selected date is Sep 15, 2025" at bounding box center [294, 112] width 18 height 18
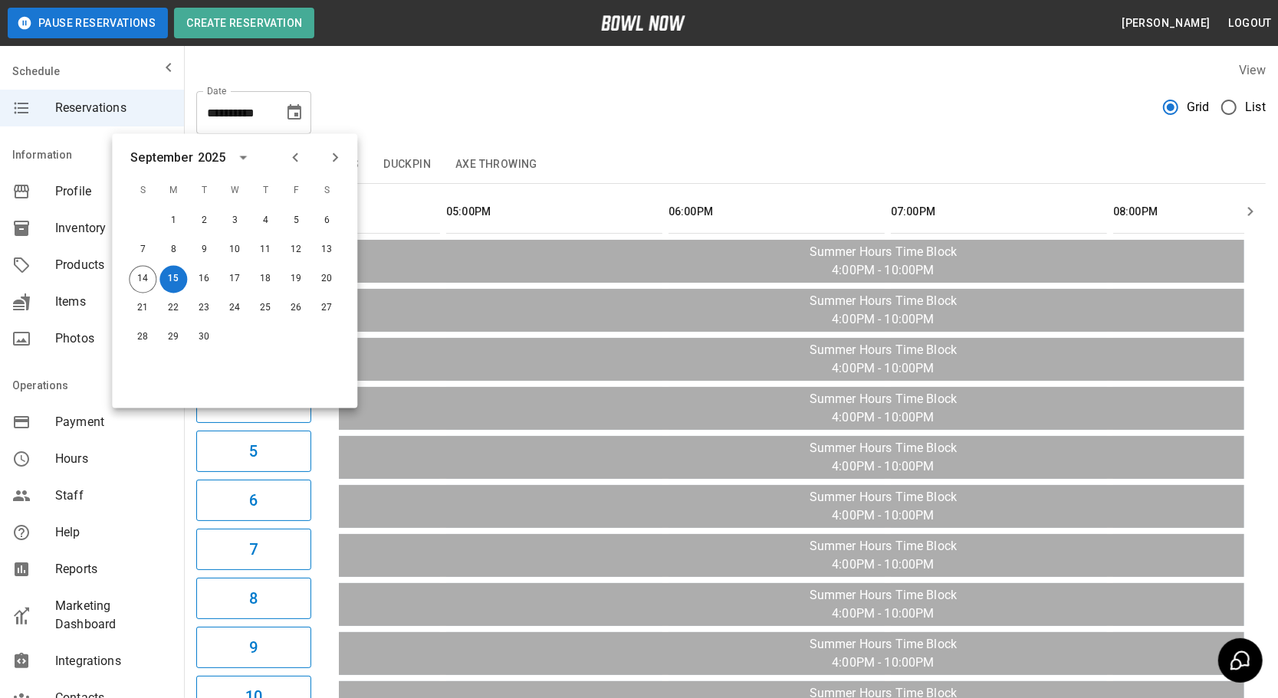
click at [416, 95] on div "**********" at bounding box center [730, 106] width 1069 height 55
click at [143, 272] on button "14" at bounding box center [143, 280] width 28 height 28
type input "**********"
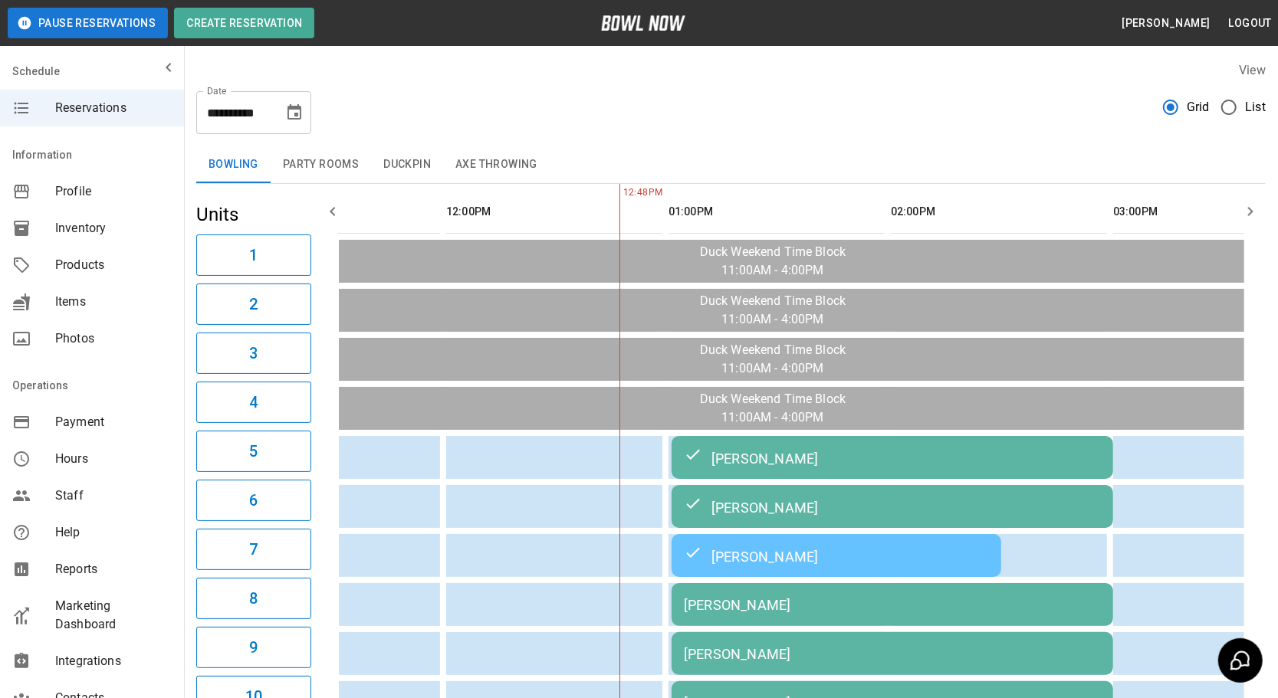
scroll to position [0, 222]
